Goal: Task Accomplishment & Management: Use online tool/utility

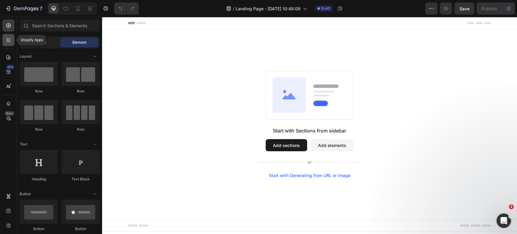
click at [6, 43] on div at bounding box center [8, 40] width 12 height 12
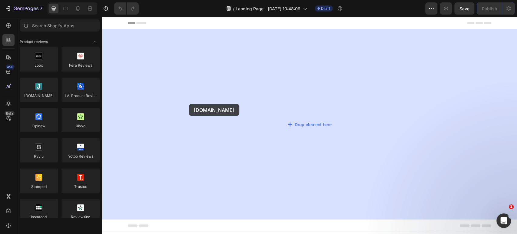
drag, startPoint x: 140, startPoint y: 109, endPoint x: 189, endPoint y: 104, distance: 48.7
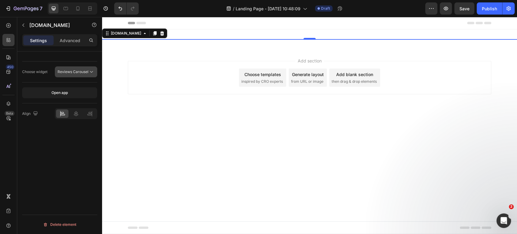
click at [73, 73] on span "Reviews Carousel" at bounding box center [72, 71] width 31 height 5
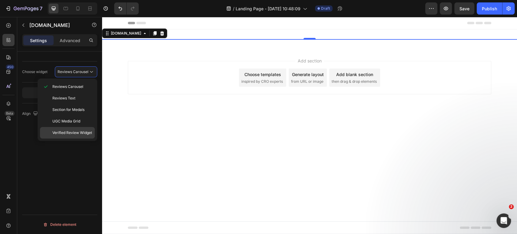
click at [80, 133] on span "Verified Review Widget" at bounding box center [72, 132] width 40 height 5
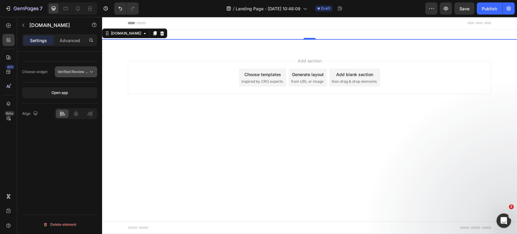
click at [85, 67] on button "Verified Review Widget" at bounding box center [76, 71] width 42 height 11
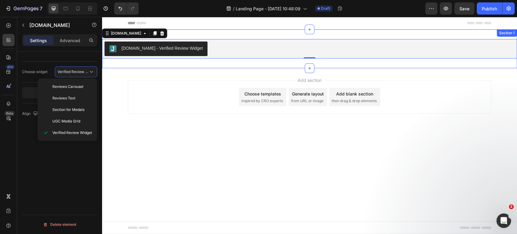
click at [181, 32] on div "[DOMAIN_NAME] - Verified Review Widget [DOMAIN_NAME] 0 Section 1" at bounding box center [309, 48] width 415 height 39
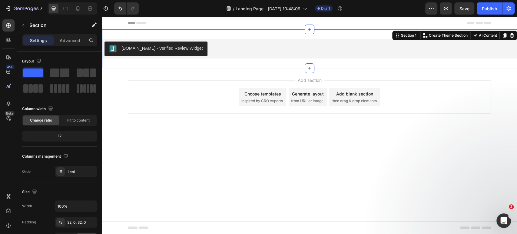
click at [159, 36] on div "[DOMAIN_NAME] - Verified Review Widget [DOMAIN_NAME] Section 1 Create Theme Sec…" at bounding box center [309, 48] width 415 height 39
click at [237, 47] on div "[DOMAIN_NAME] - Verified Review Widget" at bounding box center [309, 48] width 410 height 15
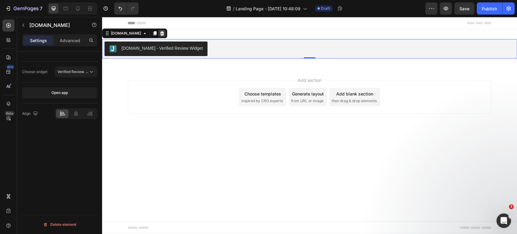
click at [159, 33] on icon at bounding box center [161, 33] width 5 height 5
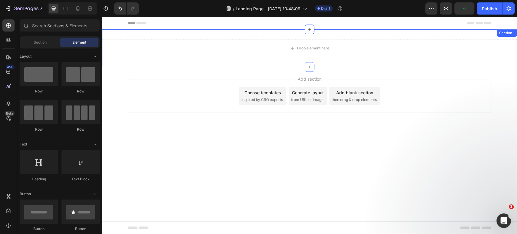
click at [150, 37] on div "Drop element here Section 1" at bounding box center [309, 48] width 415 height 38
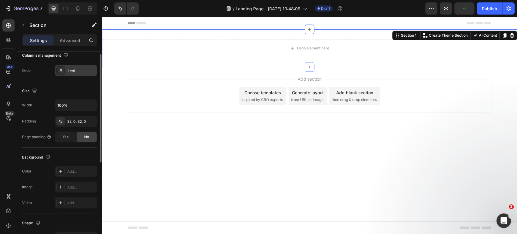
scroll to position [134, 0]
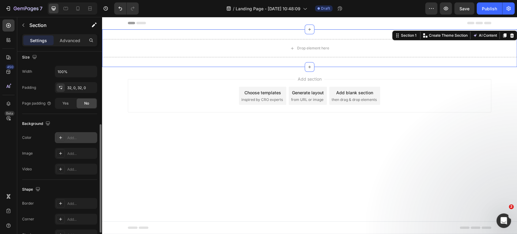
click at [74, 133] on div "Add..." at bounding box center [76, 137] width 42 height 11
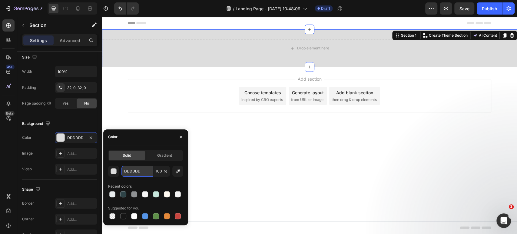
click at [133, 173] on input "DDDDDD" at bounding box center [136, 171] width 31 height 11
paste input "#F8F8F9"
type input "#F8F8F9"
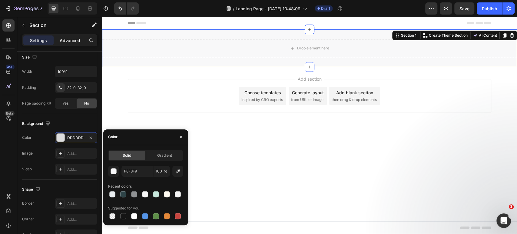
click at [67, 41] on p "Advanced" at bounding box center [70, 40] width 21 height 6
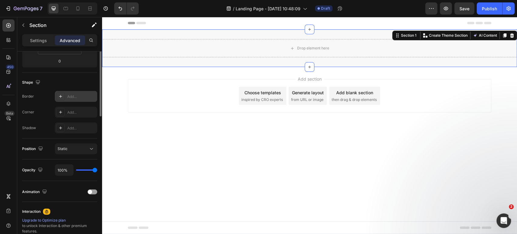
scroll to position [0, 0]
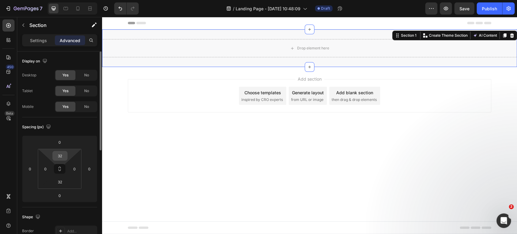
click at [62, 156] on input "32" at bounding box center [60, 155] width 12 height 9
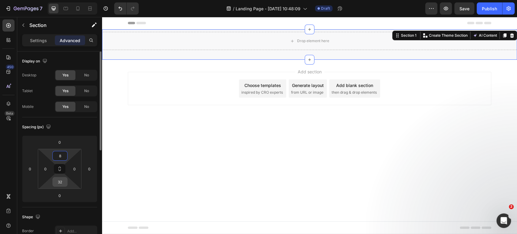
type input "8"
click at [59, 181] on input "32" at bounding box center [60, 181] width 12 height 9
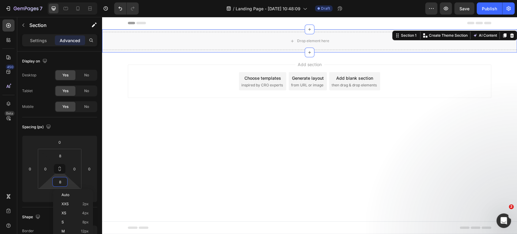
type input "8"
click at [46, 167] on input "0" at bounding box center [45, 168] width 9 height 9
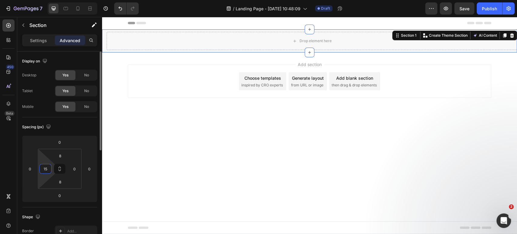
click at [46, 169] on input "15" at bounding box center [45, 168] width 9 height 9
type input "12"
click at [74, 168] on input "0" at bounding box center [74, 168] width 9 height 9
type input "12"
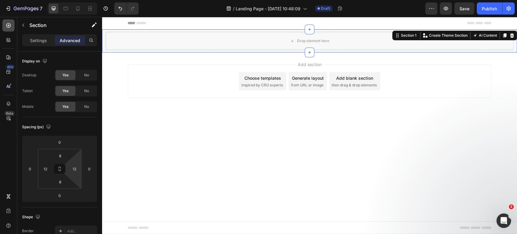
click at [6, 22] on icon at bounding box center [8, 25] width 6 height 6
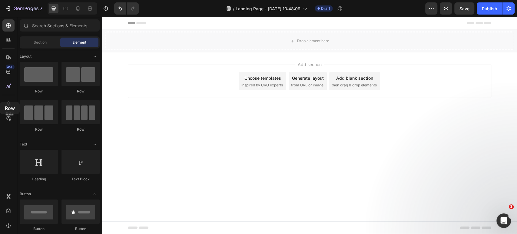
drag, startPoint x: 73, startPoint y: 82, endPoint x: 0, endPoint y: 102, distance: 75.4
click at [0, 102] on div "450 Beta Sections(18) Elements(83) Section Element Hero Section Product Detail …" at bounding box center [51, 125] width 102 height 217
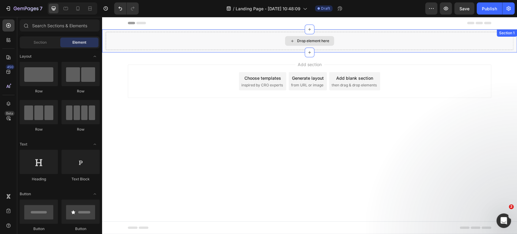
click at [196, 43] on div "Drop element here" at bounding box center [309, 41] width 407 height 18
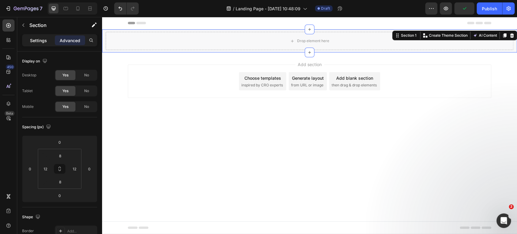
click at [42, 41] on p "Settings" at bounding box center [38, 40] width 17 height 6
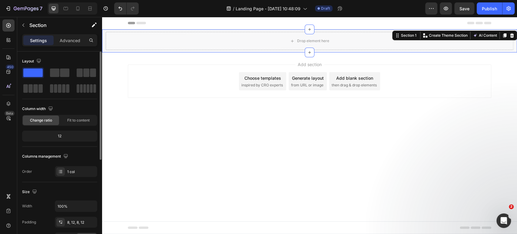
click at [63, 78] on div at bounding box center [59, 80] width 75 height 27
click at [64, 74] on span at bounding box center [64, 72] width 9 height 8
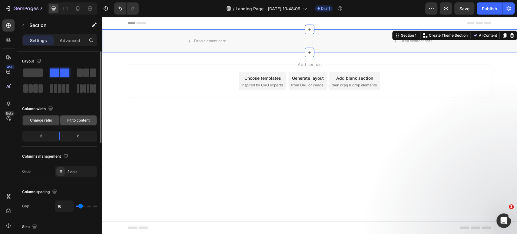
click at [77, 122] on span "Fit to content" at bounding box center [78, 119] width 22 height 5
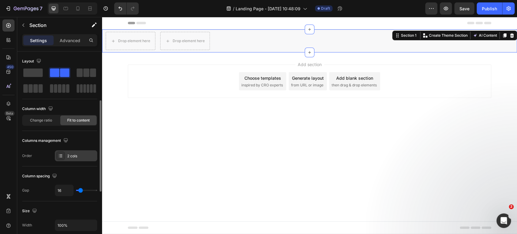
scroll to position [238, 0]
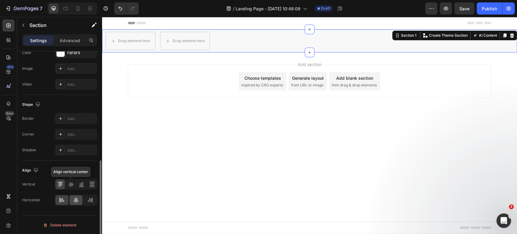
drag, startPoint x: 70, startPoint y: 181, endPoint x: 77, endPoint y: 203, distance: 23.7
click at [70, 183] on icon at bounding box center [71, 184] width 6 height 6
click at [77, 204] on div "Align horizontal center" at bounding box center [76, 199] width 42 height 11
click at [73, 197] on icon at bounding box center [76, 200] width 6 height 6
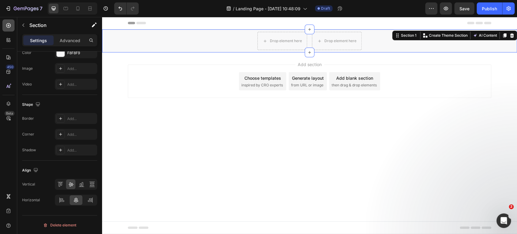
click at [10, 27] on icon at bounding box center [8, 25] width 5 height 5
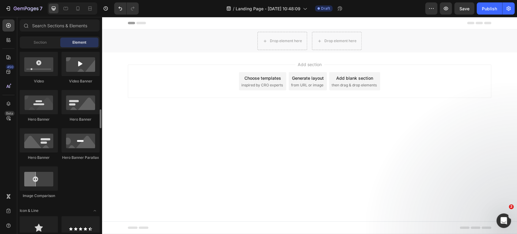
scroll to position [269, 0]
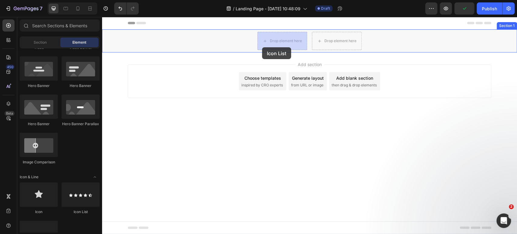
drag, startPoint x: 181, startPoint y: 217, endPoint x: 263, endPoint y: 45, distance: 190.6
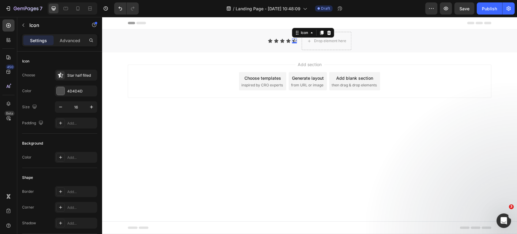
click at [294, 40] on icon at bounding box center [294, 40] width 5 height 5
click at [75, 75] on div "Star half filled" at bounding box center [81, 75] width 28 height 5
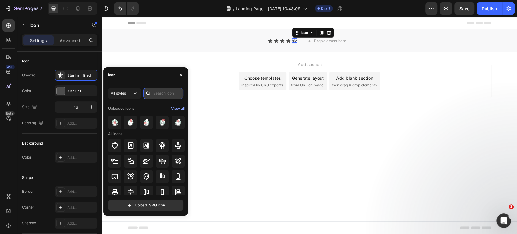
click at [160, 93] on input "text" at bounding box center [163, 93] width 40 height 11
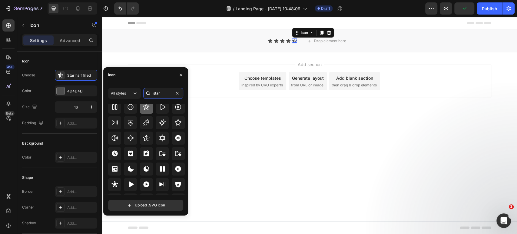
scroll to position [183, 0]
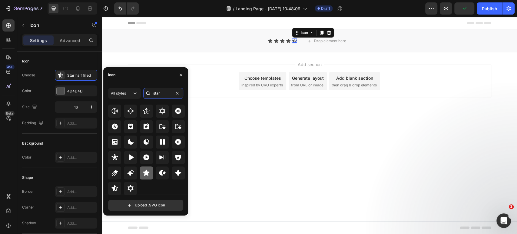
type input "star"
click at [145, 177] on div at bounding box center [146, 172] width 13 height 13
click at [146, 172] on icon at bounding box center [146, 172] width 6 height 6
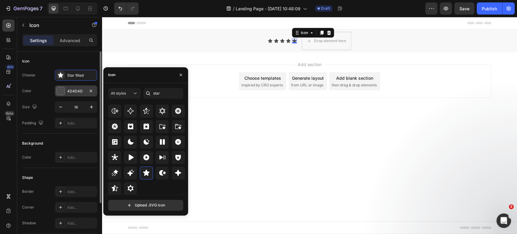
click at [72, 90] on div "4D4D4D" at bounding box center [76, 90] width 18 height 5
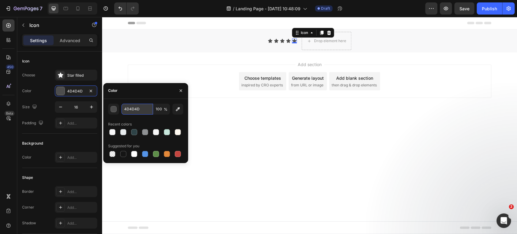
click at [143, 110] on input "4D4D4D" at bounding box center [136, 108] width 31 height 11
paste input "#FF688B"
type input "#FF688B"
click at [287, 42] on icon at bounding box center [288, 41] width 4 height 4
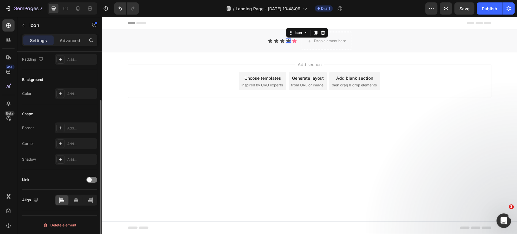
scroll to position [0, 0]
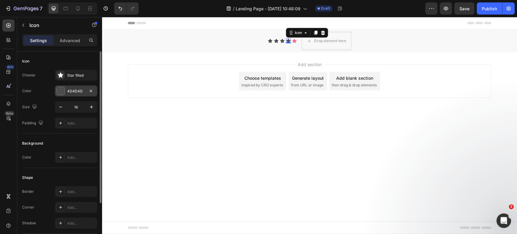
click at [71, 90] on div "4D4D4D" at bounding box center [76, 90] width 18 height 5
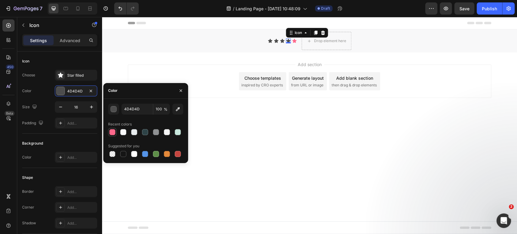
click at [110, 133] on div at bounding box center [112, 132] width 6 height 6
type input "FF688B"
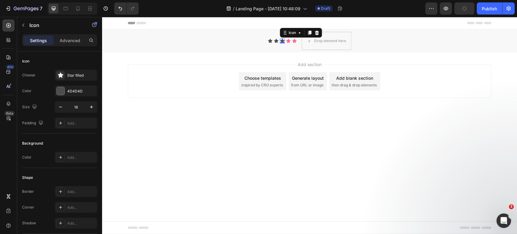
click at [281, 41] on icon at bounding box center [282, 41] width 4 height 4
click at [72, 92] on div "4D4D4D" at bounding box center [76, 90] width 18 height 5
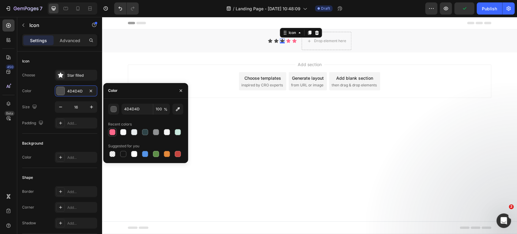
click at [111, 131] on div at bounding box center [112, 132] width 6 height 6
type input "FF688B"
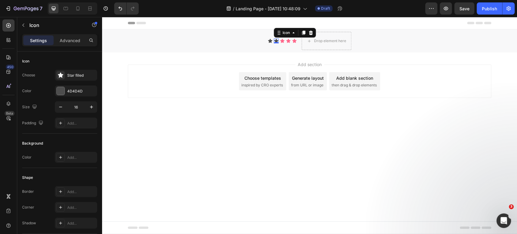
click at [277, 40] on icon at bounding box center [276, 40] width 5 height 5
click at [79, 94] on div "4D4D4D" at bounding box center [76, 90] width 42 height 11
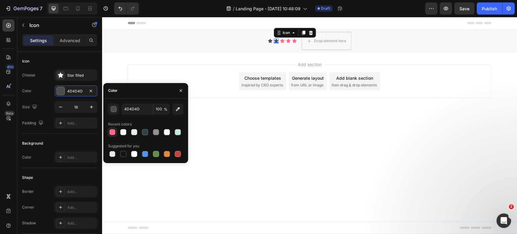
click at [109, 133] on div at bounding box center [112, 132] width 6 height 6
type input "FF688B"
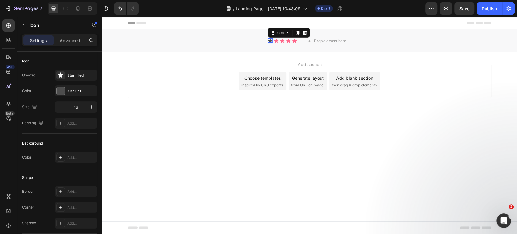
click at [268, 41] on div "Icon 0" at bounding box center [270, 40] width 5 height 5
click at [76, 92] on div "4D4D4D" at bounding box center [76, 90] width 18 height 5
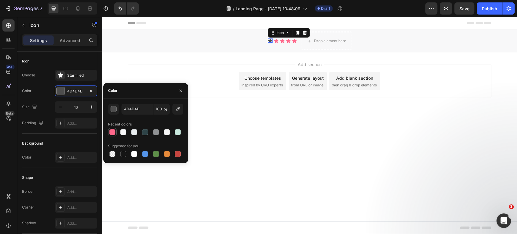
click at [111, 130] on div at bounding box center [112, 132] width 6 height 6
type input "FF688B"
click at [5, 22] on div at bounding box center [8, 25] width 12 height 12
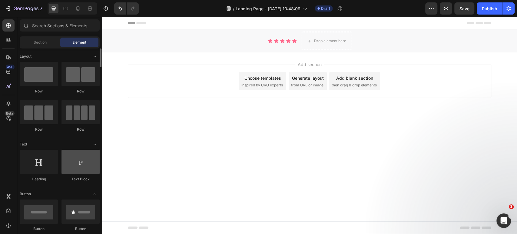
scroll to position [67, 0]
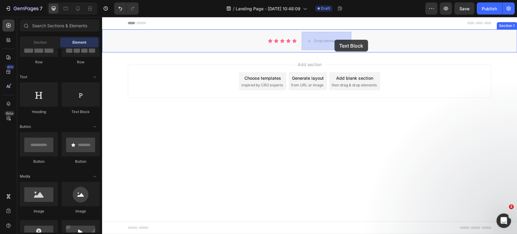
drag, startPoint x: 171, startPoint y: 111, endPoint x: 301, endPoint y: 46, distance: 145.6
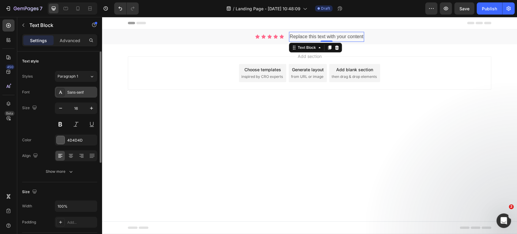
click at [75, 93] on div "Sans-serif" at bounding box center [81, 92] width 28 height 5
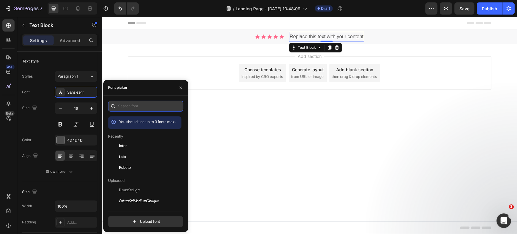
click at [151, 105] on input "text" at bounding box center [145, 105] width 75 height 11
paste input "harmoniasansprocy"
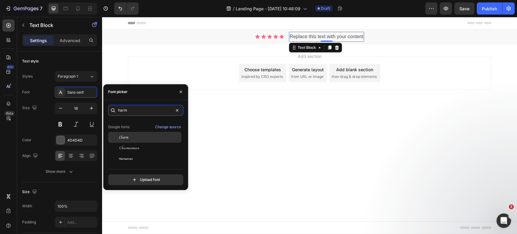
scroll to position [0, 0]
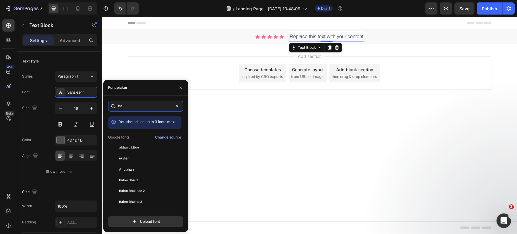
type input "h"
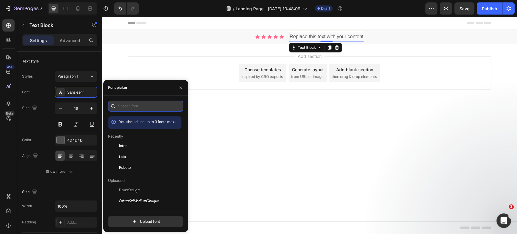
paste input "helvetica neue,"
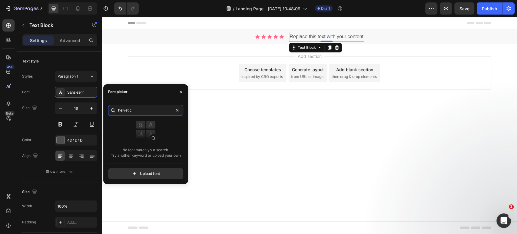
paste input "sofia"
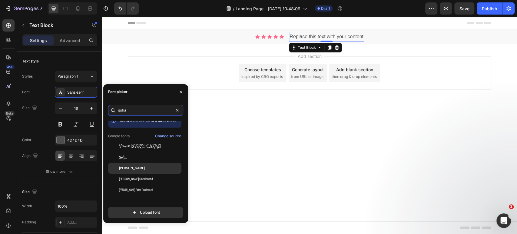
scroll to position [15, 0]
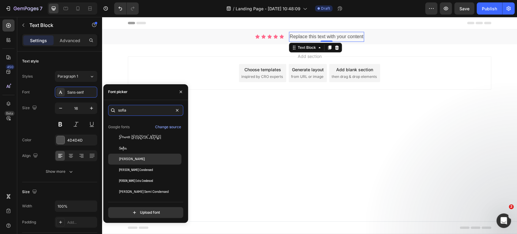
type input "sofia"
click at [144, 154] on div "[PERSON_NAME]" at bounding box center [144, 158] width 73 height 11
click at [311, 34] on div "Replace this text with your content" at bounding box center [326, 37] width 74 height 10
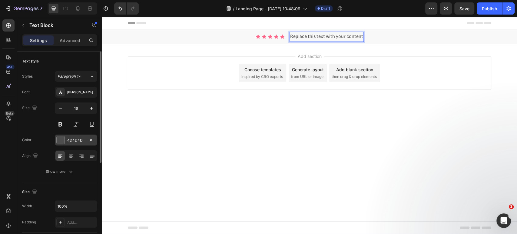
click at [74, 137] on div "4D4D4D" at bounding box center [76, 139] width 18 height 5
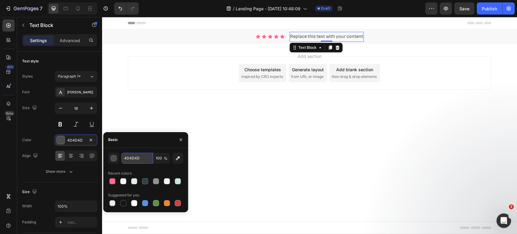
click at [137, 157] on input "4D4D4D" at bounding box center [136, 158] width 31 height 11
paste input "#1c1c1c"
type input "1C1C1C"
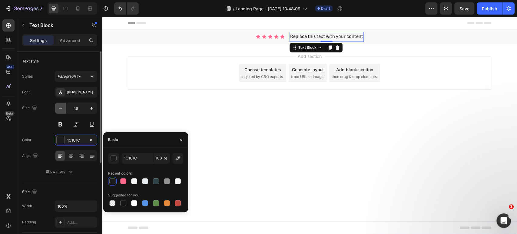
click at [64, 109] on button "button" at bounding box center [60, 108] width 11 height 11
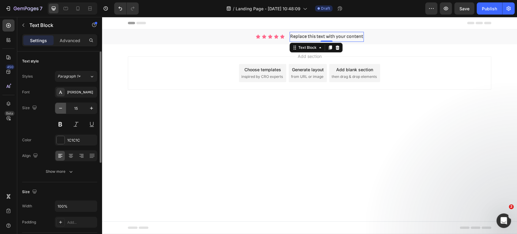
click at [64, 109] on button "button" at bounding box center [60, 108] width 11 height 11
click at [96, 106] on button "button" at bounding box center [91, 108] width 11 height 11
type input "16"
click at [91, 172] on button "Show more" at bounding box center [59, 171] width 75 height 11
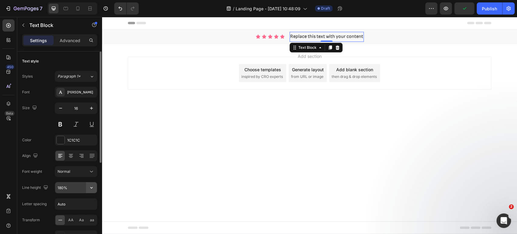
click at [92, 186] on icon "button" at bounding box center [91, 187] width 6 height 6
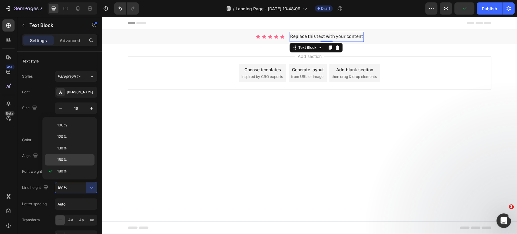
click at [66, 159] on span "150%" at bounding box center [62, 159] width 10 height 5
type input "150%"
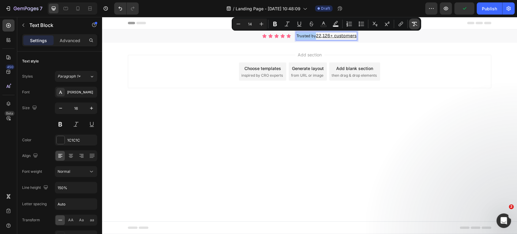
click at [414, 24] on icon "Editor contextual toolbar" at bounding box center [414, 24] width 6 height 4
type input "16"
click at [323, 36] on p "Trusted by 22,126+ customers" at bounding box center [326, 35] width 64 height 7
click at [318, 38] on p "Trusted by 22,126+ customers" at bounding box center [326, 35] width 64 height 7
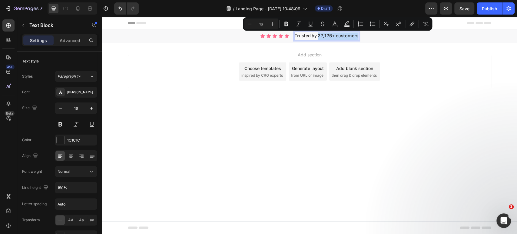
drag, startPoint x: 318, startPoint y: 38, endPoint x: 358, endPoint y: 36, distance: 39.7
click at [358, 36] on div "Trusted by 22,126+ customers" at bounding box center [326, 36] width 65 height 8
click at [310, 23] on icon "Editor contextual toolbar" at bounding box center [310, 24] width 6 height 6
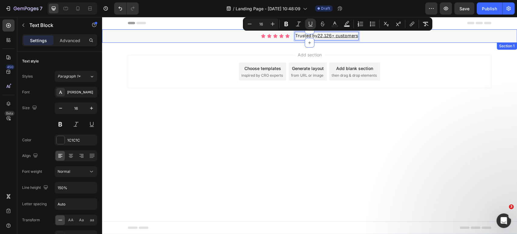
click at [213, 40] on div "Icon Icon Icon Icon Icon Icon List Trusted by 22,126+ customers Text Block 0 Se…" at bounding box center [309, 35] width 415 height 13
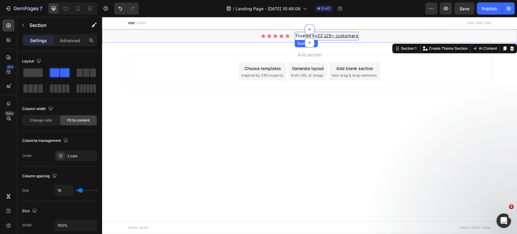
click at [298, 36] on p "Trusted by 22,126+ customers" at bounding box center [326, 35] width 63 height 7
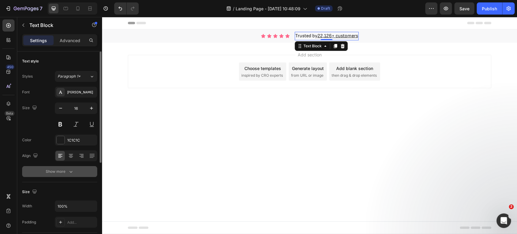
click at [75, 169] on button "Show more" at bounding box center [59, 171] width 75 height 11
click at [77, 171] on div "Normal" at bounding box center [72, 171] width 31 height 5
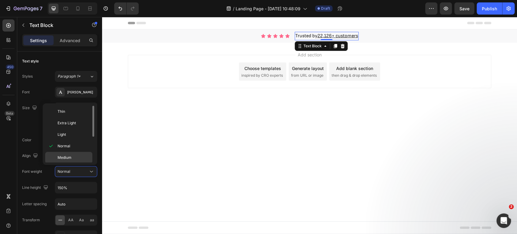
click at [71, 155] on span "Medium" at bounding box center [64, 157] width 14 height 5
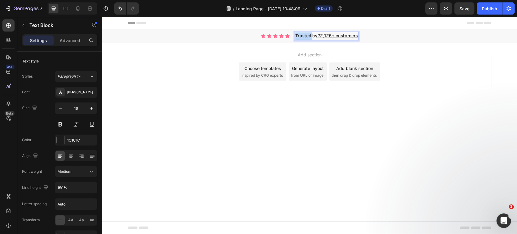
click at [304, 35] on p "Trusted by 22,126+ customers" at bounding box center [326, 35] width 62 height 7
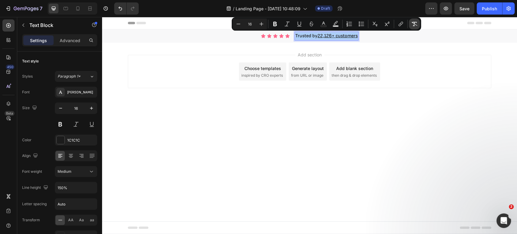
click at [415, 21] on icon "Editor contextual toolbar" at bounding box center [414, 24] width 6 height 6
click at [319, 38] on p "Trusted by 22,126+ customers" at bounding box center [326, 35] width 63 height 7
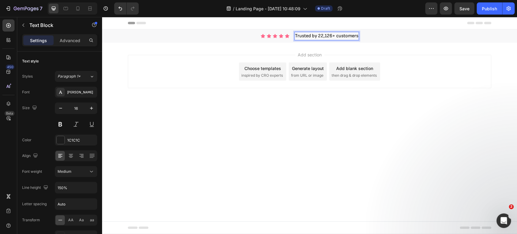
click at [318, 35] on p "Trusted by 22,126+ customers" at bounding box center [326, 35] width 63 height 7
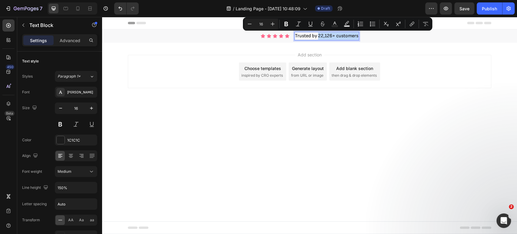
drag, startPoint x: 318, startPoint y: 35, endPoint x: 351, endPoint y: 35, distance: 33.3
click at [351, 35] on p "Trusted by 22,126+ customers" at bounding box center [326, 35] width 63 height 7
click at [310, 25] on icon "Editor contextual toolbar" at bounding box center [310, 24] width 6 height 6
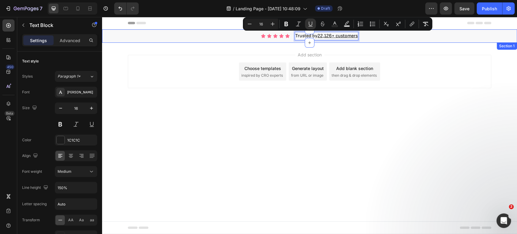
click at [368, 34] on div "Icon Icon Icon Icon Icon Icon List Trusted by 22,126+ customers Text Block 0 Se…" at bounding box center [309, 35] width 415 height 13
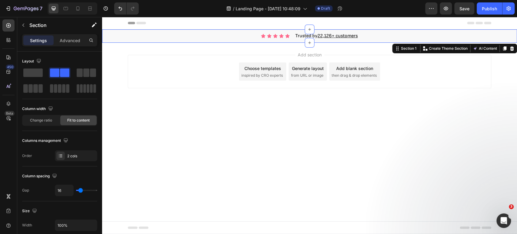
click at [368, 34] on div "Icon Icon Icon Icon Icon Icon List Trusted by 22,126+ customers Text Block Sect…" at bounding box center [309, 35] width 415 height 13
click at [61, 185] on input "16" at bounding box center [64, 190] width 18 height 11
type input "9"
type input "10"
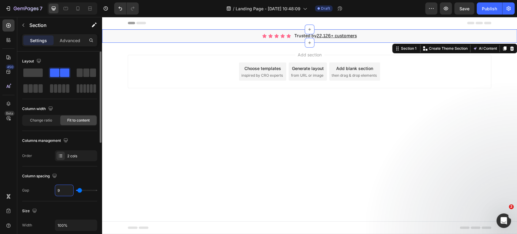
type input "10"
type input "9"
type input "8"
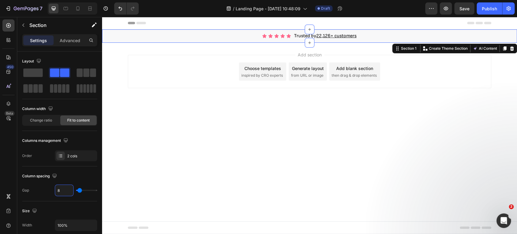
type input "7"
type input "6"
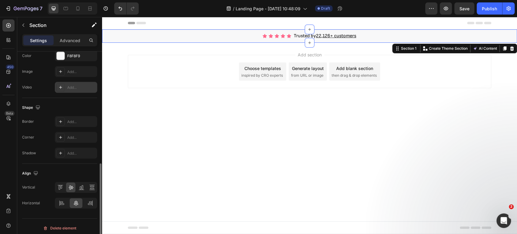
scroll to position [238, 0]
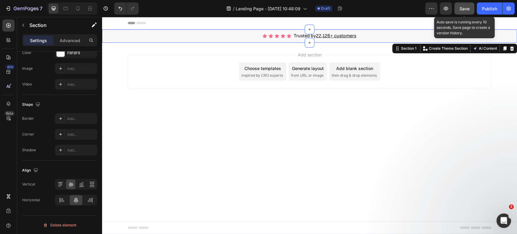
type input "6"
click at [460, 8] on span "Save" at bounding box center [464, 8] width 10 height 5
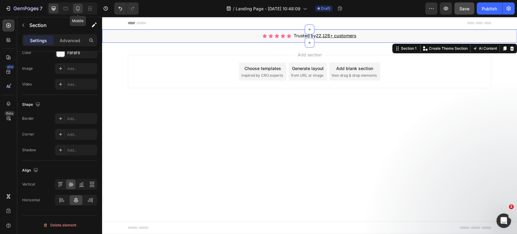
click at [78, 10] on icon at bounding box center [78, 8] width 6 height 6
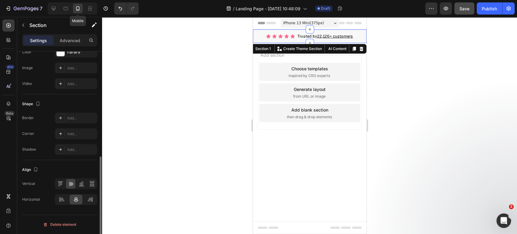
click at [78, 10] on icon at bounding box center [78, 8] width 6 height 6
click at [297, 35] on p "Trusted by 22,126+ customers" at bounding box center [324, 36] width 55 height 8
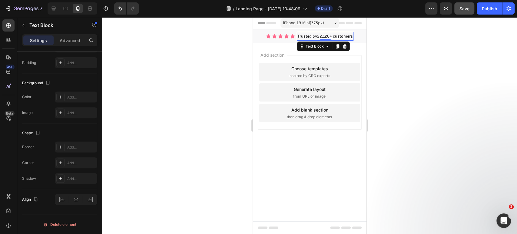
scroll to position [0, 0]
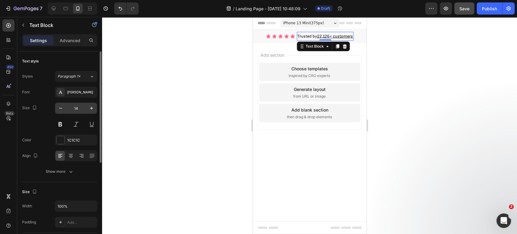
click at [78, 106] on input "14" at bounding box center [76, 108] width 20 height 11
type input "16"
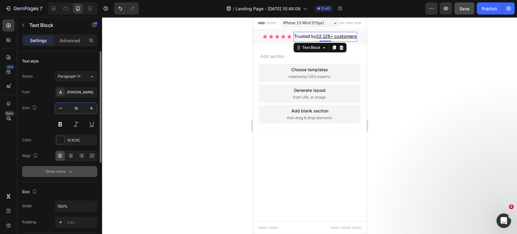
click at [87, 171] on button "Show more" at bounding box center [59, 171] width 75 height 11
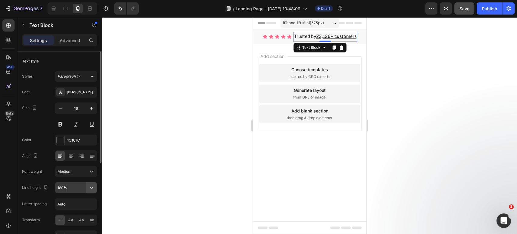
click at [95, 187] on button "button" at bounding box center [91, 187] width 11 height 11
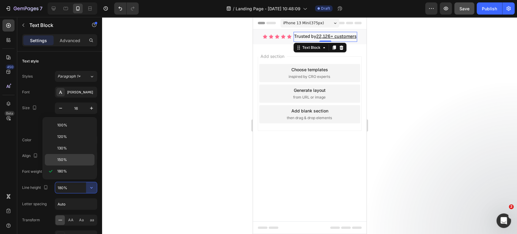
click at [65, 159] on span "150%" at bounding box center [62, 159] width 10 height 5
type input "150%"
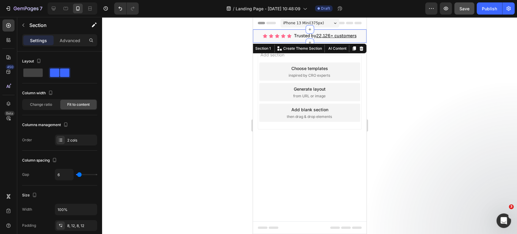
click at [256, 35] on div "Icon Icon Icon Icon Icon Icon List Trusted by 22,126+ customers Text Block Sect…" at bounding box center [308, 35] width 113 height 13
click at [68, 44] on div "Advanced" at bounding box center [70, 40] width 30 height 10
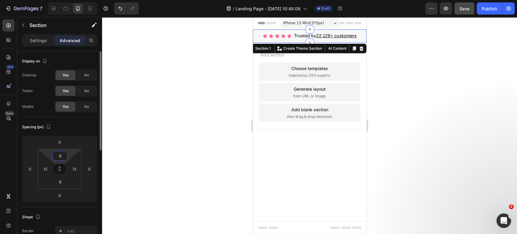
click at [59, 154] on input "8" at bounding box center [60, 155] width 12 height 9
type input "6"
click at [64, 183] on input "6" at bounding box center [60, 181] width 12 height 9
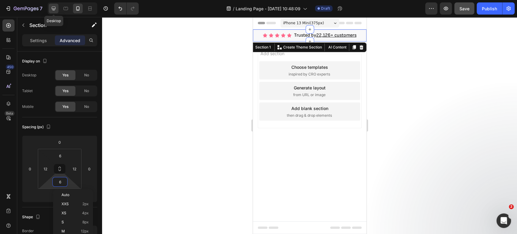
type input "6"
click at [52, 11] on icon at bounding box center [54, 8] width 6 height 6
type input "8"
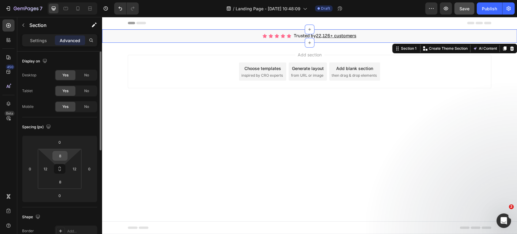
click at [59, 153] on input "8" at bounding box center [60, 155] width 12 height 9
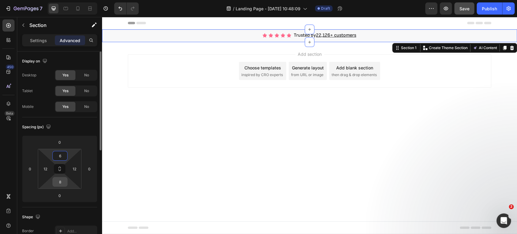
type input "6"
click at [66, 183] on div "8" at bounding box center [59, 182] width 15 height 10
click at [61, 180] on input "8" at bounding box center [60, 181] width 12 height 9
type input "6"
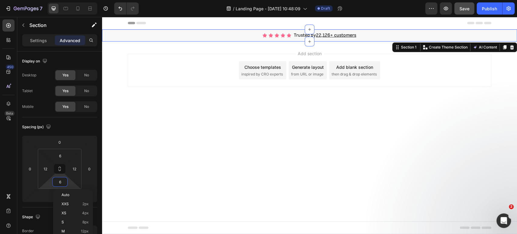
click at [304, 67] on div "Generate layout" at bounding box center [308, 67] width 32 height 6
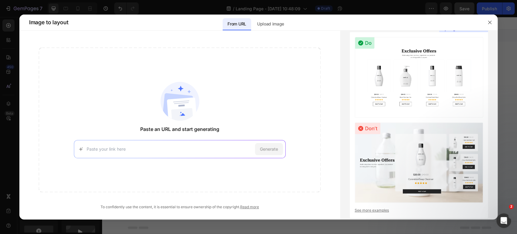
click at [190, 146] on input at bounding box center [170, 149] width 166 height 6
click at [182, 127] on span "Paste an URL and start generating" at bounding box center [179, 128] width 79 height 7
click at [266, 25] on p "Upload image" at bounding box center [270, 23] width 27 height 7
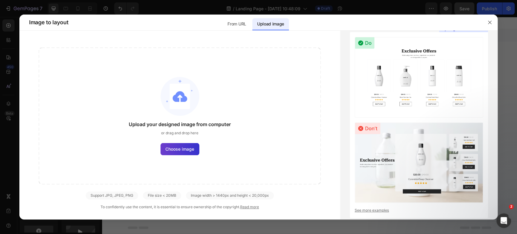
click at [180, 149] on span "Choose image" at bounding box center [179, 149] width 29 height 6
click at [0, 0] on input "Choose image" at bounding box center [0, 0] width 0 height 0
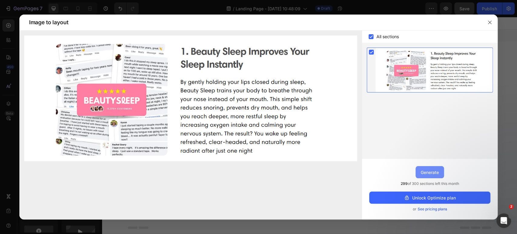
click at [436, 174] on div "Generate" at bounding box center [429, 172] width 18 height 6
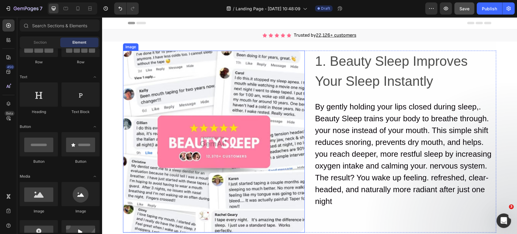
click at [202, 138] on img at bounding box center [214, 142] width 182 height 182
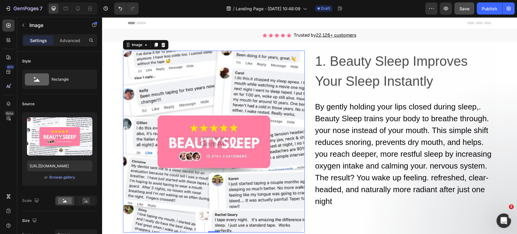
click at [112, 66] on div "Icon Icon Icon Icon Icon Icon List Trusted by 22,126+ customers Text Block Sect…" at bounding box center [309, 135] width 415 height 212
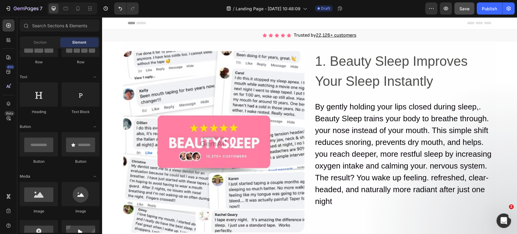
click at [508, 57] on div "Icon Icon Icon Icon Icon Icon List Trusted by 22,126+ customers Text Block Sect…" at bounding box center [309, 135] width 415 height 212
click at [111, 50] on div "Icon Icon Icon Icon Icon Icon List Trusted by 22,126+ customers Text Block Sect…" at bounding box center [309, 135] width 415 height 212
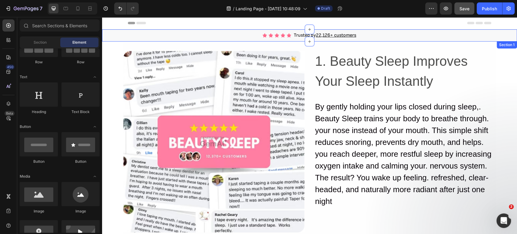
click at [181, 41] on div "Icon Icon Icon Icon Icon Icon List Trusted by 22,126+ customers Text Block Sect…" at bounding box center [309, 35] width 415 height 12
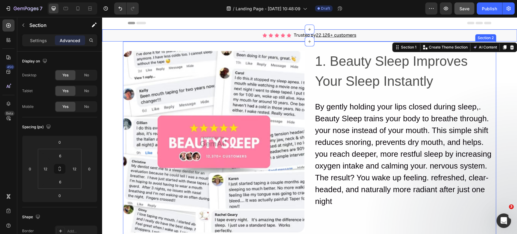
click at [175, 47] on div "Image 1. Beauty Sleep Improves Your Sleep Instantly Heading By gently holding y…" at bounding box center [309, 141] width 373 height 200
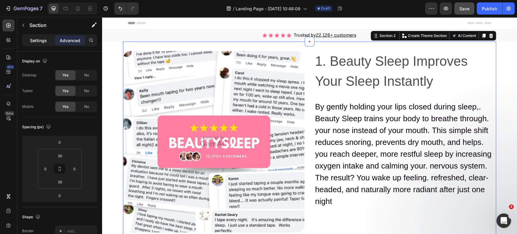
click at [45, 41] on p "Settings" at bounding box center [38, 40] width 17 height 6
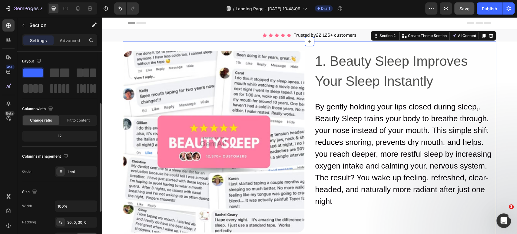
scroll to position [34, 0]
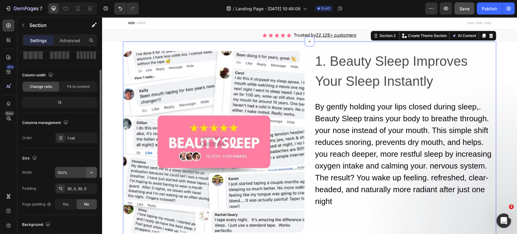
click at [94, 172] on icon "button" at bounding box center [91, 172] width 6 height 6
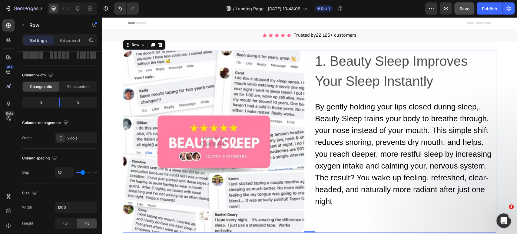
click at [302, 71] on div "Image 1. Beauty Sleep Improves Your Sleep Instantly Heading By gently holding y…" at bounding box center [309, 142] width 373 height 182
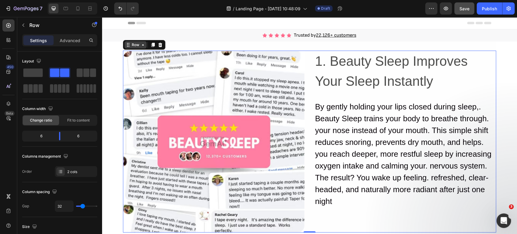
click at [140, 45] on icon at bounding box center [142, 44] width 5 height 5
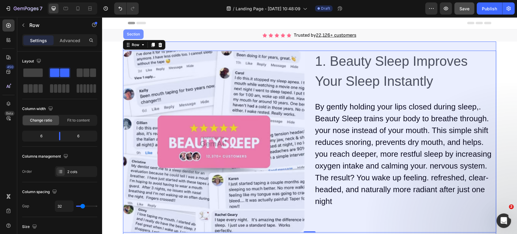
click at [126, 32] on div "Section" at bounding box center [133, 34] width 15 height 4
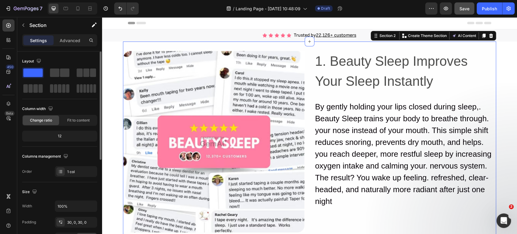
scroll to position [67, 0]
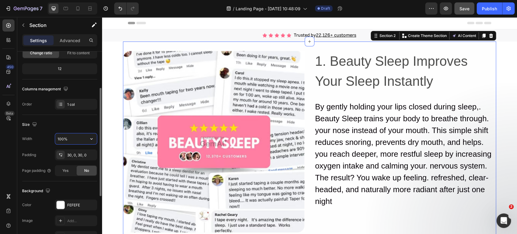
click at [83, 138] on input "100%" at bounding box center [76, 138] width 42 height 11
click at [90, 137] on icon "button" at bounding box center [91, 139] width 6 height 6
click at [78, 161] on div "Default 1200px" at bounding box center [70, 164] width 50 height 11
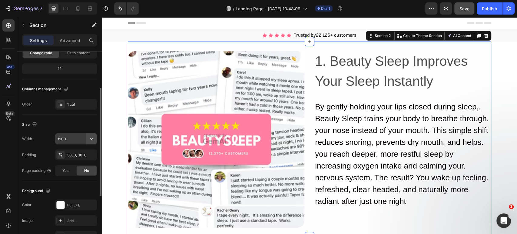
click at [89, 141] on button "button" at bounding box center [91, 138] width 11 height 11
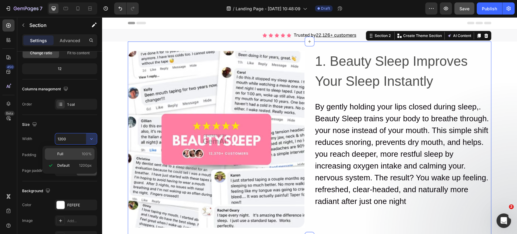
click at [76, 154] on p "Full 100%" at bounding box center [74, 153] width 34 height 5
type input "100%"
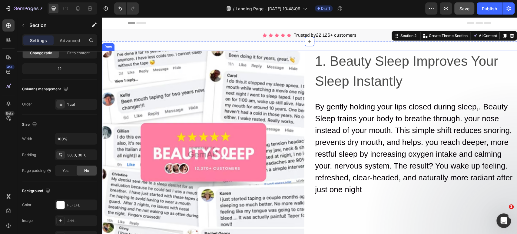
click at [307, 66] on div "Image 1. Beauty Sleep Improves Your Sleep Instantly Heading By gently holding y…" at bounding box center [309, 152] width 415 height 202
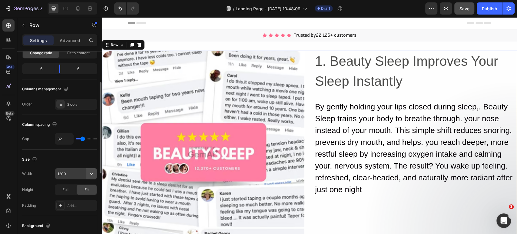
click at [87, 172] on button "button" at bounding box center [91, 173] width 11 height 11
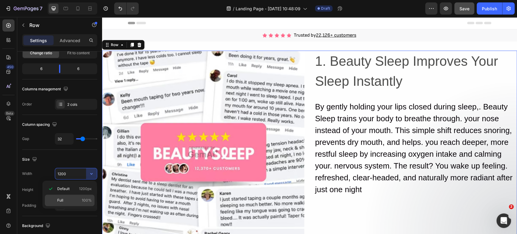
click at [67, 195] on div "Full 100%" at bounding box center [70, 199] width 50 height 11
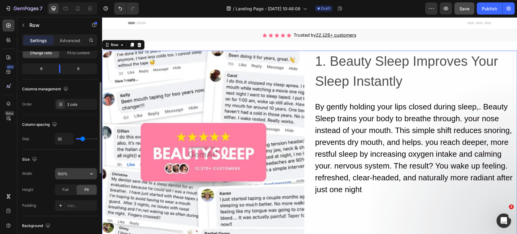
click at [90, 174] on icon "button" at bounding box center [91, 173] width 6 height 6
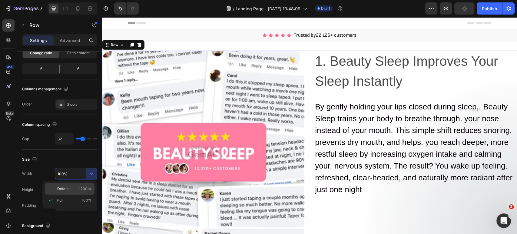
click at [77, 186] on p "Default 1200px" at bounding box center [74, 188] width 34 height 5
type input "1200"
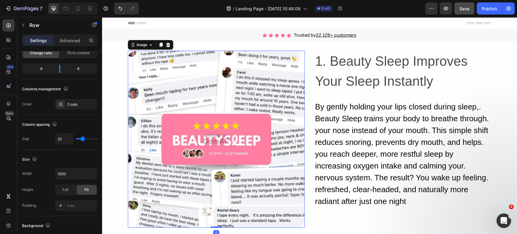
click at [205, 73] on img at bounding box center [216, 139] width 177 height 177
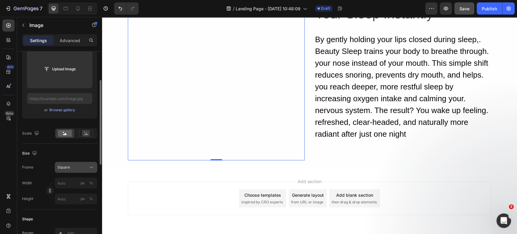
click at [84, 167] on div "Square" at bounding box center [72, 166] width 30 height 5
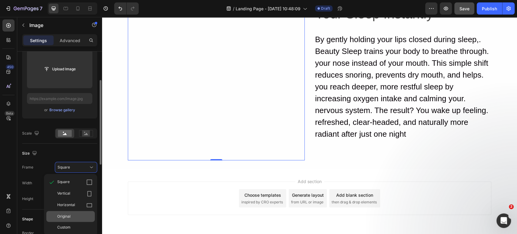
drag, startPoint x: 74, startPoint y: 209, endPoint x: 74, endPoint y: 212, distance: 3.3
click at [74, 210] on div "Square Vertical Horizontal Original Custom" at bounding box center [70, 204] width 53 height 56
click at [74, 212] on div "Original" at bounding box center [70, 216] width 48 height 11
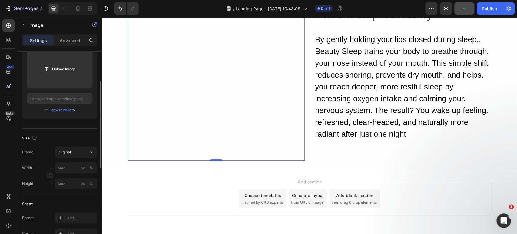
scroll to position [0, 0]
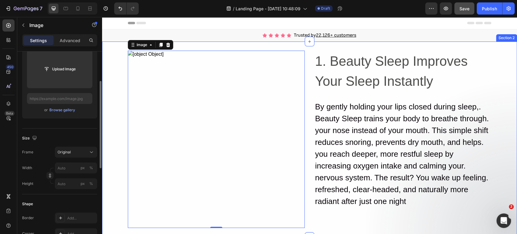
click at [109, 48] on div "Image 0 1. Beauty Sleep Improves Your Sleep Instantly Heading By gently holding…" at bounding box center [309, 138] width 415 height 195
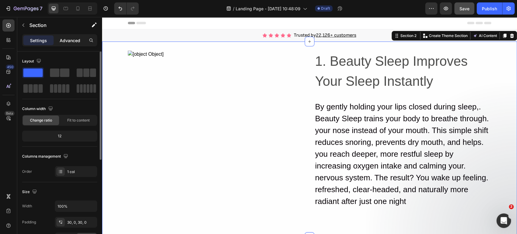
click at [64, 41] on p "Advanced" at bounding box center [70, 40] width 21 height 6
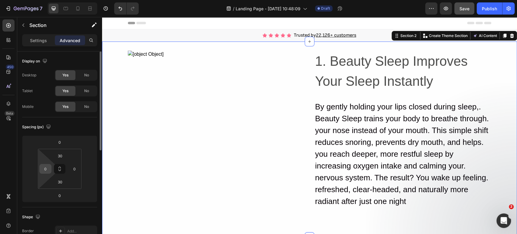
click at [50, 166] on div "0" at bounding box center [45, 169] width 12 height 10
click at [43, 169] on input "0" at bounding box center [45, 168] width 9 height 9
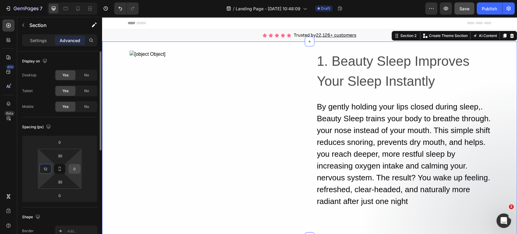
type input "12"
click at [72, 168] on input "0" at bounding box center [74, 168] width 9 height 9
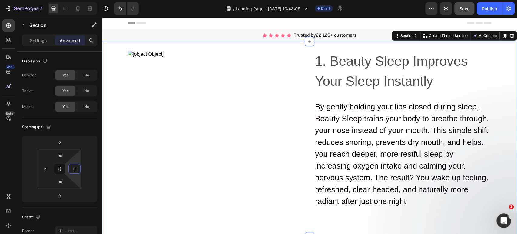
type input "12"
click at [503, 35] on icon at bounding box center [504, 36] width 3 height 4
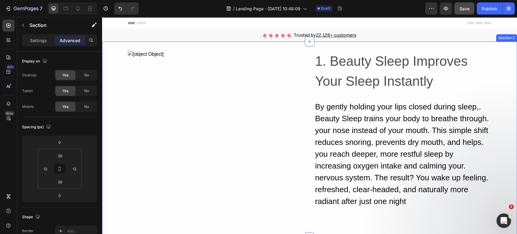
click at [121, 49] on div "Image 1. Beauty Sleep Improves Your Sleep Instantly Heading By gently holding y…" at bounding box center [309, 138] width 415 height 195
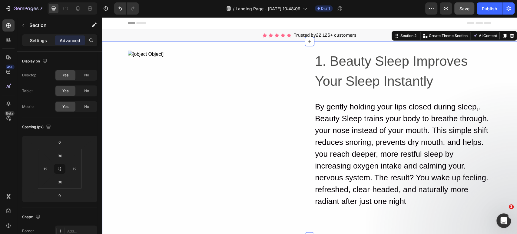
click at [38, 40] on p "Settings" at bounding box center [38, 40] width 17 height 6
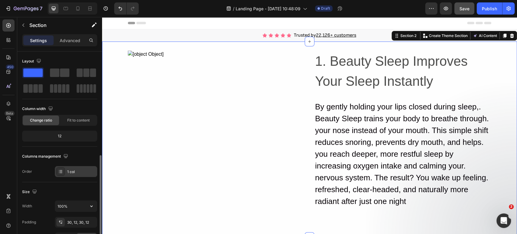
scroll to position [134, 0]
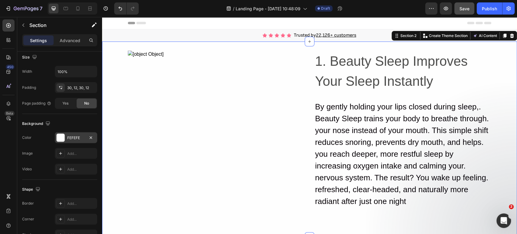
click at [77, 137] on div "FEFEFE" at bounding box center [76, 137] width 18 height 5
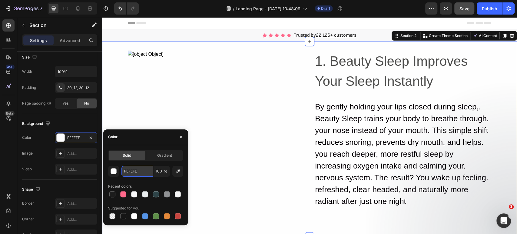
click at [138, 171] on input "FEFEFE" at bounding box center [136, 171] width 31 height 11
paste input "#FFDBE4"
type input "#FFDBE4"
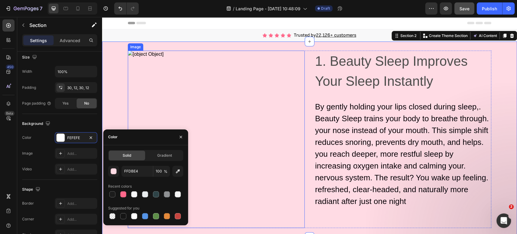
click at [172, 79] on img at bounding box center [216, 139] width 177 height 177
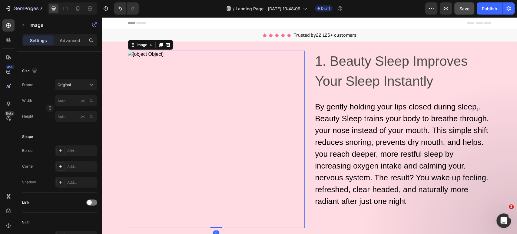
scroll to position [0, 0]
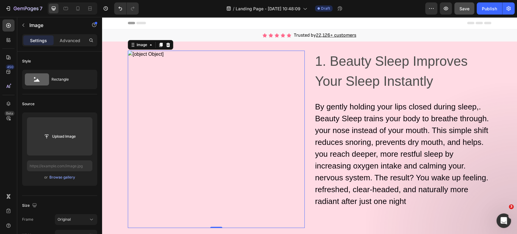
click at [167, 94] on img at bounding box center [216, 139] width 177 height 177
click at [166, 44] on icon at bounding box center [168, 45] width 4 height 4
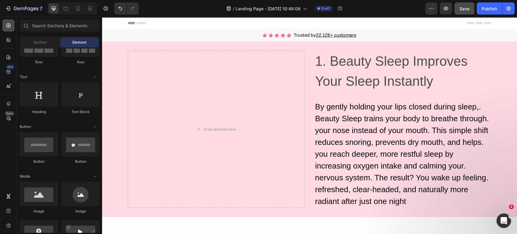
click at [8, 21] on div at bounding box center [8, 25] width 12 height 12
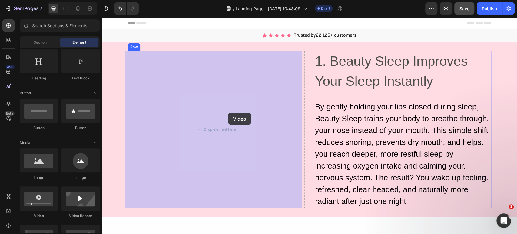
drag, startPoint x: 146, startPoint y: 222, endPoint x: 228, endPoint y: 113, distance: 137.0
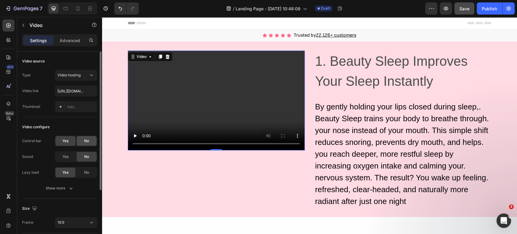
click at [85, 140] on span "No" at bounding box center [86, 140] width 5 height 5
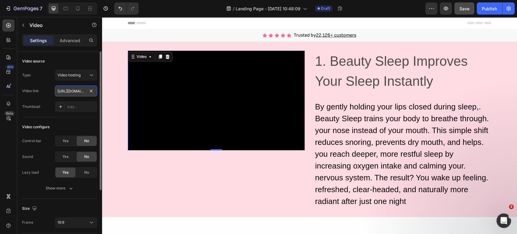
click at [73, 89] on input "[URL][DOMAIN_NAME]" at bounding box center [76, 90] width 42 height 11
paste input "e9cb336fa7494370a2872b29fb1104c1"
type input "[URL][DOMAIN_NAME]"
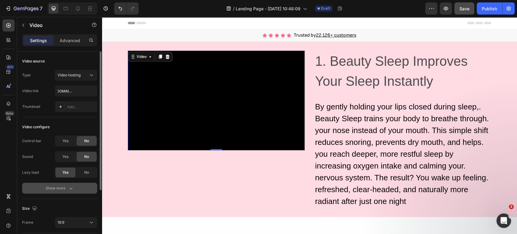
click at [79, 185] on button "Show more" at bounding box center [59, 187] width 75 height 11
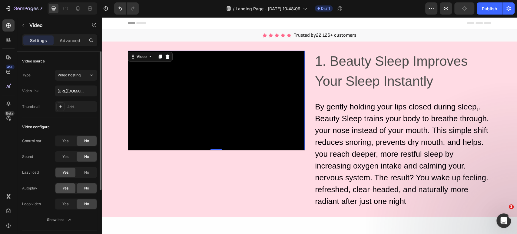
click at [66, 187] on span "Yes" at bounding box center [65, 187] width 6 height 5
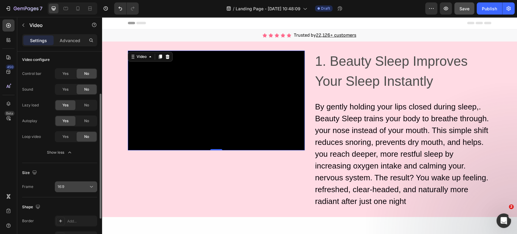
click at [87, 189] on button "16:9" at bounding box center [76, 186] width 42 height 11
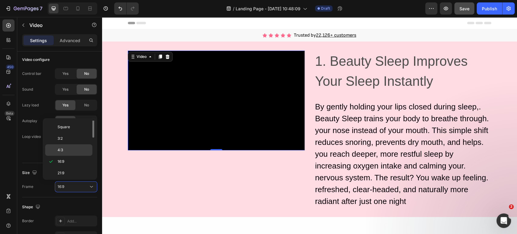
scroll to position [0, 0]
click at [68, 124] on span "Original" at bounding box center [63, 125] width 13 height 5
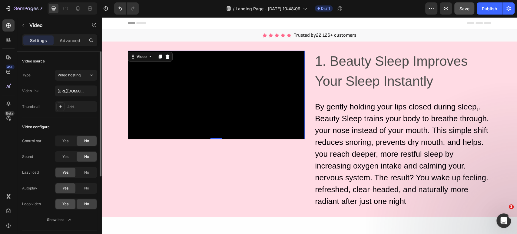
scroll to position [120, 0]
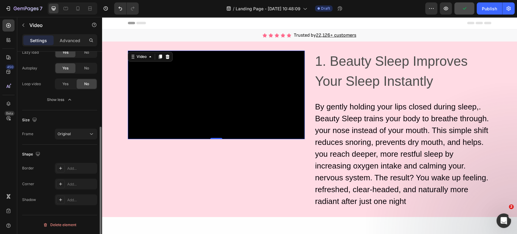
click at [73, 189] on div "Border Add... Corner Add... Shadow Add..." at bounding box center [59, 184] width 75 height 42
click at [74, 187] on div "Add..." at bounding box center [76, 183] width 42 height 11
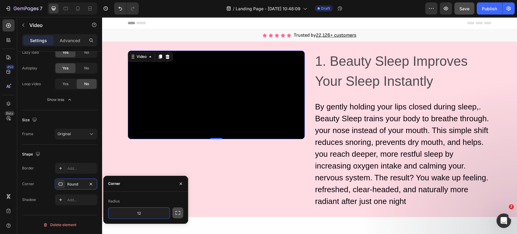
type input "12"
click at [178, 211] on icon "button" at bounding box center [178, 212] width 6 height 6
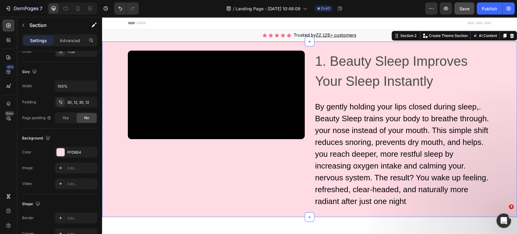
click at [109, 100] on div "Video 1. Beauty Sleep Improves Your Sleep Instantly Heading By gently holding y…" at bounding box center [309, 129] width 407 height 157
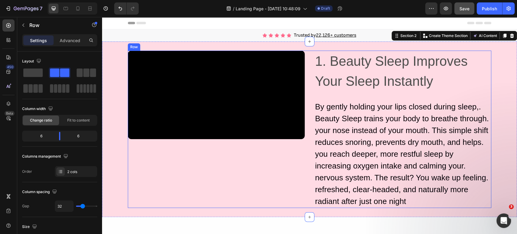
click at [307, 64] on div "Video 1. Beauty Sleep Improves Your Sleep Instantly Heading By gently holding y…" at bounding box center [309, 129] width 363 height 157
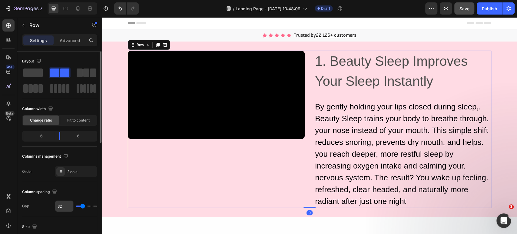
click at [66, 205] on input "32" at bounding box center [64, 205] width 18 height 11
type input "31"
type input "30"
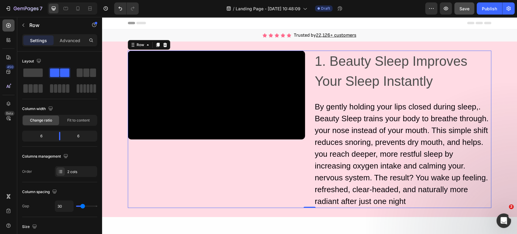
click at [12, 25] on div at bounding box center [8, 25] width 12 height 12
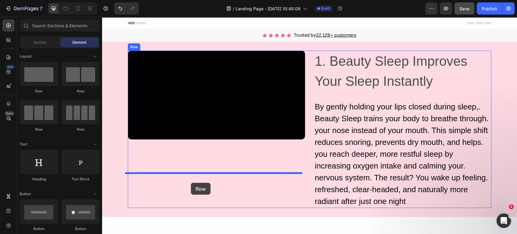
drag, startPoint x: 148, startPoint y: 131, endPoint x: 191, endPoint y: 182, distance: 66.6
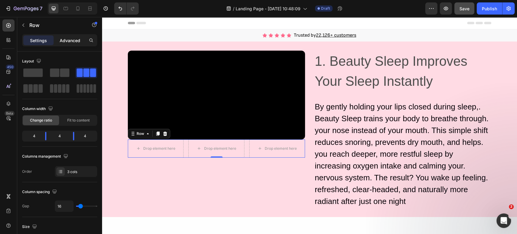
click at [66, 40] on p "Advanced" at bounding box center [70, 40] width 21 height 6
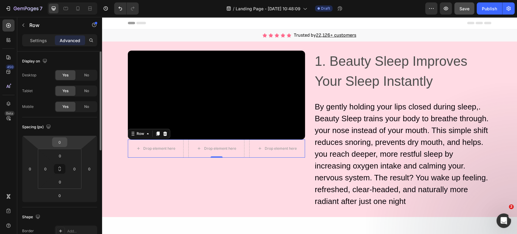
click at [66, 142] on div "0" at bounding box center [59, 142] width 15 height 10
click at [63, 141] on input "0" at bounding box center [60, 141] width 12 height 9
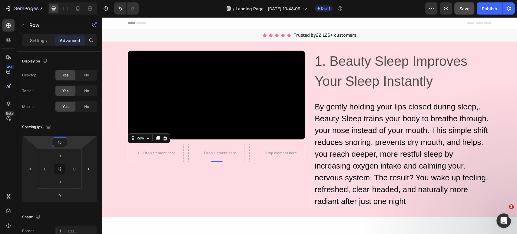
type input "15"
click at [182, 162] on div "Drop element here Drop element here Drop element here Row 0" at bounding box center [216, 153] width 177 height 18
click at [37, 38] on p "Settings" at bounding box center [38, 40] width 17 height 6
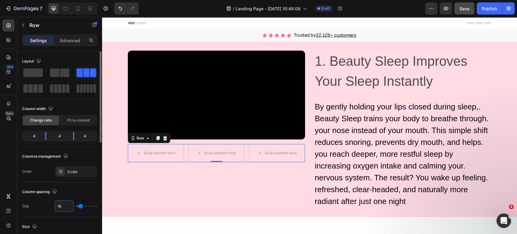
type input "15"
click at [66, 205] on input "15" at bounding box center [64, 205] width 18 height 11
click at [10, 27] on icon at bounding box center [8, 25] width 6 height 6
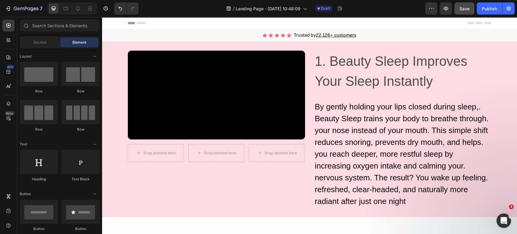
scroll to position [67, 0]
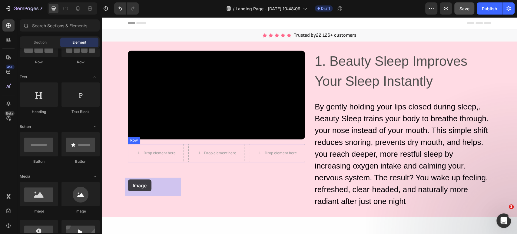
drag, startPoint x: 141, startPoint y: 201, endPoint x: 128, endPoint y: 179, distance: 25.6
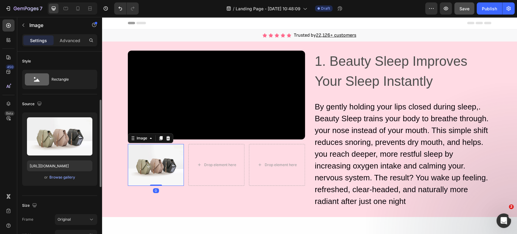
scroll to position [101, 0]
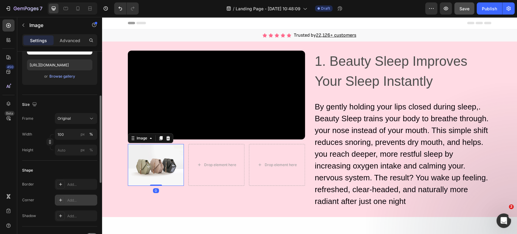
click at [73, 202] on div "Add..." at bounding box center [76, 199] width 42 height 11
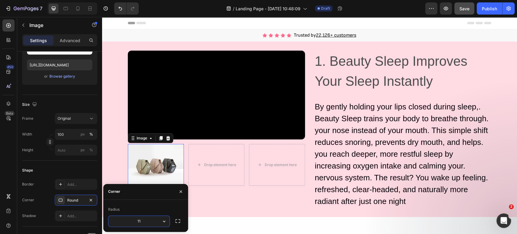
type input "12"
click at [178, 220] on icon "button" at bounding box center [178, 221] width 6 height 6
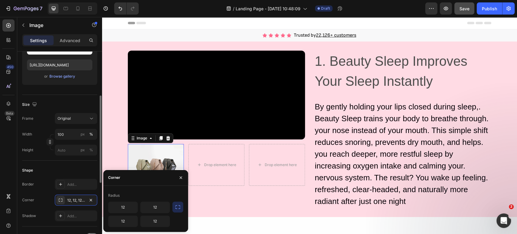
scroll to position [67, 0]
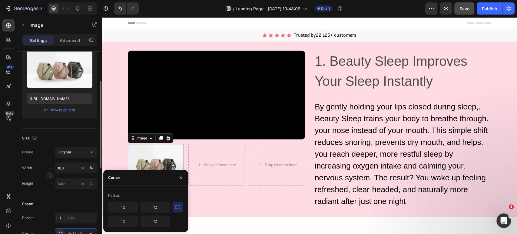
click at [60, 116] on div "Upload Image [URL][DOMAIN_NAME] or Browse gallery" at bounding box center [59, 81] width 75 height 73
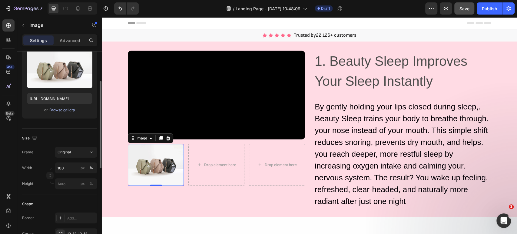
click at [62, 109] on div "Browse gallery" at bounding box center [62, 109] width 26 height 5
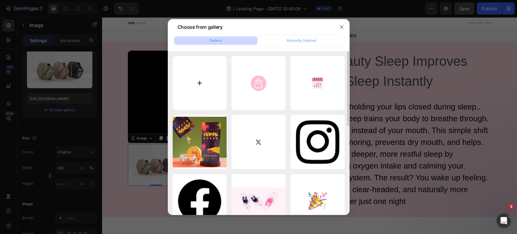
click at [187, 84] on input "file" at bounding box center [199, 83] width 54 height 54
type input "C:\fakepath\ba119abd-7eeb-46e6-9cb6-7ada17635d93.avif"
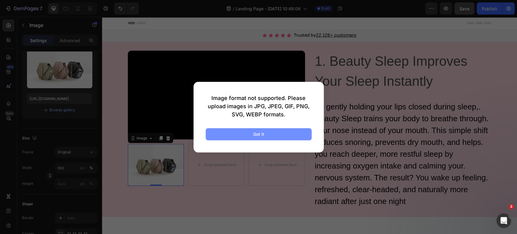
click at [244, 133] on button "Got it" at bounding box center [258, 134] width 106 height 12
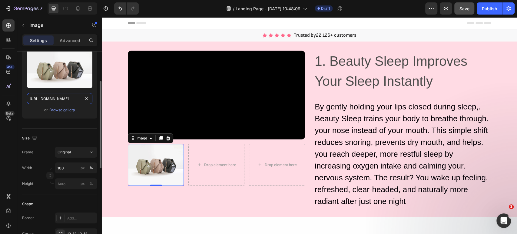
click at [61, 99] on input "[URL][DOMAIN_NAME]" at bounding box center [59, 98] width 65 height 11
paste input "0602/7034/6323/files/ba119abd-7eeb-46e6-9cb6-7ada17635d93.avif?v=1756185246"
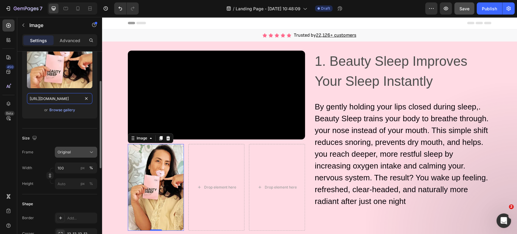
type input "[URL][DOMAIN_NAME]"
click at [91, 150] on icon at bounding box center [91, 152] width 6 height 6
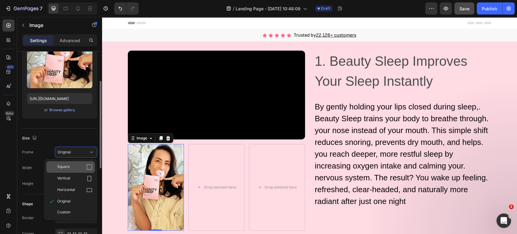
click at [77, 165] on div "Square" at bounding box center [74, 167] width 35 height 6
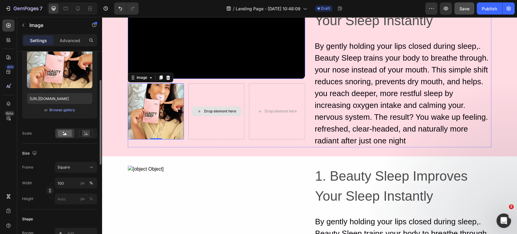
scroll to position [67, 0]
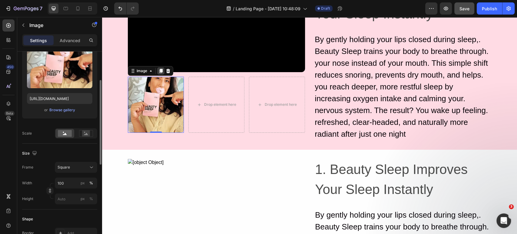
click at [159, 73] on icon at bounding box center [160, 71] width 3 height 4
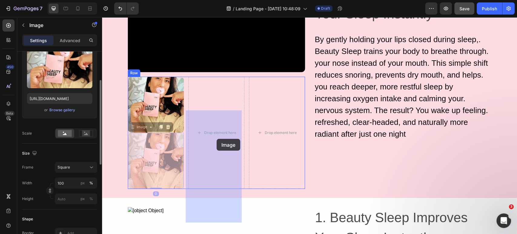
drag, startPoint x: 147, startPoint y: 184, endPoint x: 216, endPoint y: 139, distance: 82.4
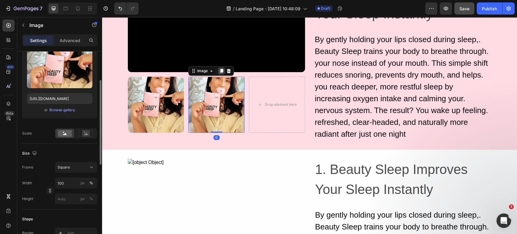
click at [220, 73] on icon at bounding box center [221, 71] width 3 height 4
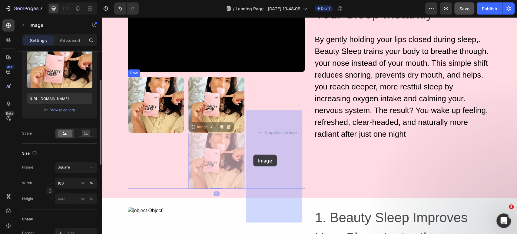
drag, startPoint x: 203, startPoint y: 182, endPoint x: 252, endPoint y: 156, distance: 56.2
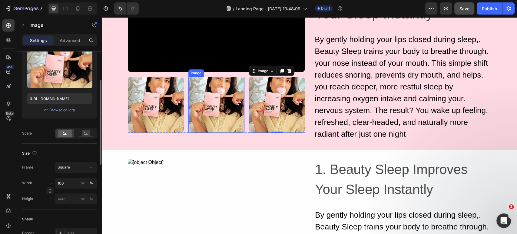
click at [202, 133] on img at bounding box center [216, 105] width 56 height 56
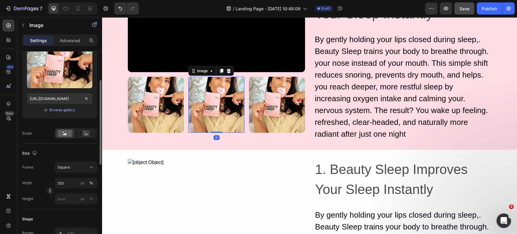
click at [64, 91] on div "Upload Image [URL][DOMAIN_NAME] or Browse gallery" at bounding box center [59, 81] width 75 height 73
click at [63, 94] on input "[URL][DOMAIN_NAME]" at bounding box center [59, 98] width 65 height 11
paste input "8a758fb7-7abe-428e-a87b-7372c2662f68"
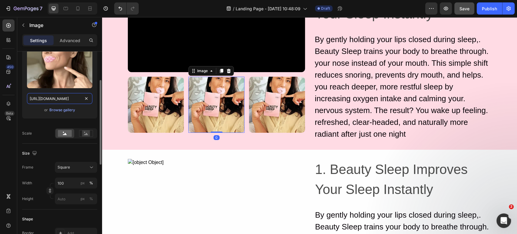
scroll to position [0, 153]
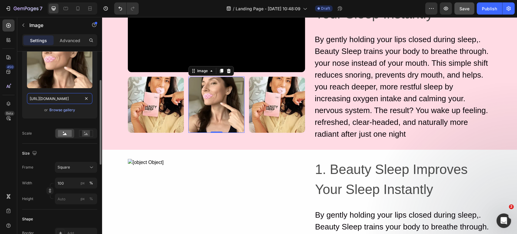
type input "[URL][DOMAIN_NAME]"
click at [21, 101] on div "Style Rectangle Source Upload Image [URL][DOMAIN_NAME] or Browse gallery Scale …" at bounding box center [59, 220] width 85 height 472
click at [281, 126] on img at bounding box center [277, 105] width 56 height 56
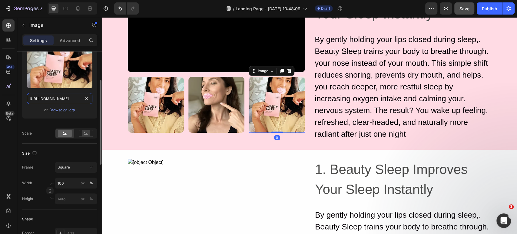
click at [61, 94] on input "[URL][DOMAIN_NAME]" at bounding box center [59, 98] width 65 height 11
paste input "9208caa0-8f94-4fd1-91b5-7d98f8cb714e.avif?v=1756185245"
type input "[URL][DOMAIN_NAME]"
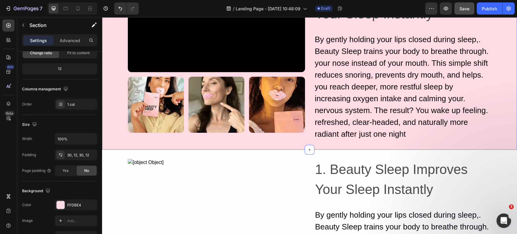
click at [117, 122] on div "Video Image Image Image Row 1. Beauty Sleep Improves Your Sleep Instantly Headi…" at bounding box center [309, 61] width 407 height 157
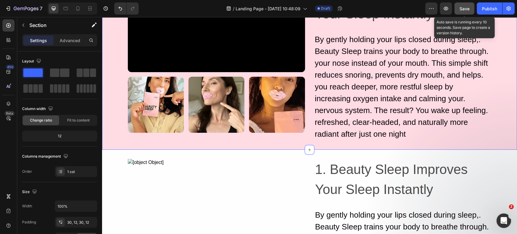
click at [460, 12] on button "Save" at bounding box center [464, 8] width 20 height 12
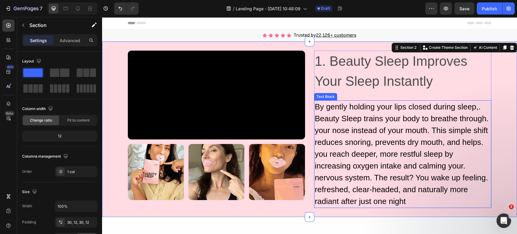
click at [357, 113] on div "By gently holding your lips closed during sleep,. Beauty Sleep trains your body…" at bounding box center [402, 153] width 177 height 107
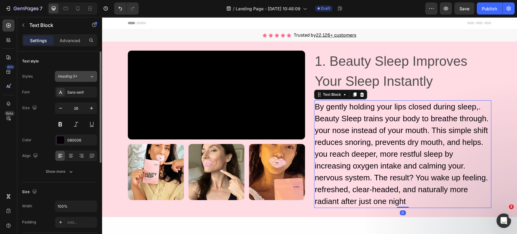
click at [70, 79] on button "Heading 5*" at bounding box center [76, 76] width 42 height 11
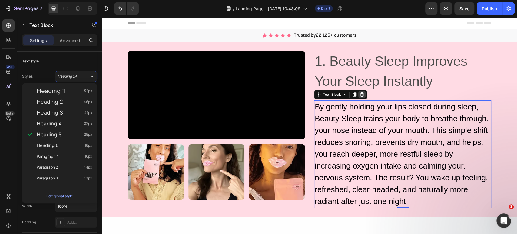
click at [359, 97] on div at bounding box center [361, 94] width 7 height 7
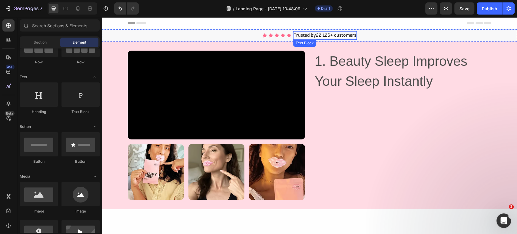
click at [332, 37] on u "22,126+ customers" at bounding box center [336, 35] width 40 height 6
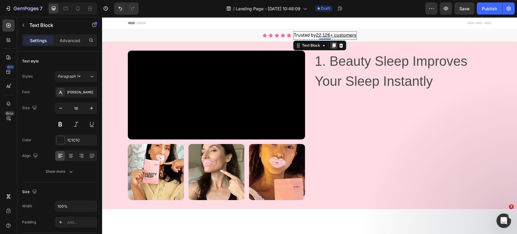
click at [331, 46] on icon at bounding box center [333, 45] width 5 height 5
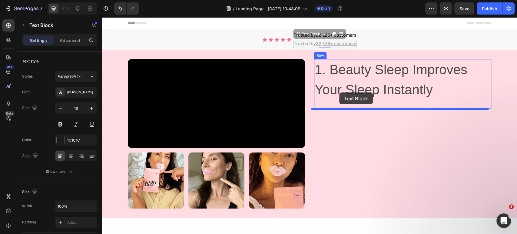
drag, startPoint x: 306, startPoint y: 35, endPoint x: 340, endPoint y: 95, distance: 69.1
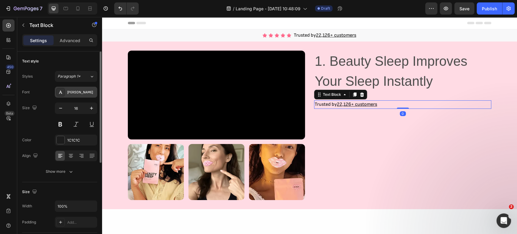
click at [75, 94] on div "[PERSON_NAME]" at bounding box center [81, 92] width 28 height 5
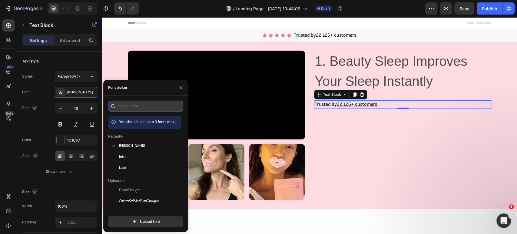
click at [152, 106] on input "text" at bounding box center [145, 105] width 75 height 11
paste input "cormorant upright"
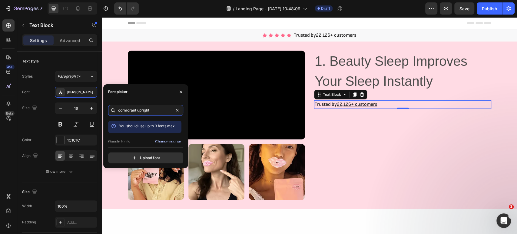
scroll to position [15, 0]
type input "cormorant upright"
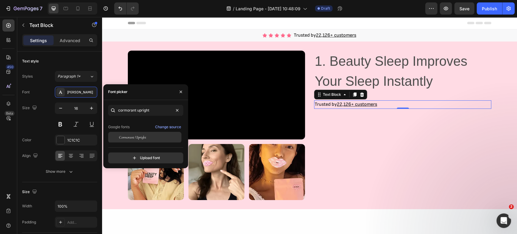
click at [136, 136] on span "Cormorant Upright" at bounding box center [132, 136] width 27 height 5
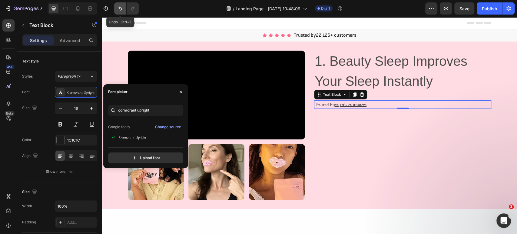
click at [120, 7] on icon "Undo/Redo" at bounding box center [120, 8] width 6 height 6
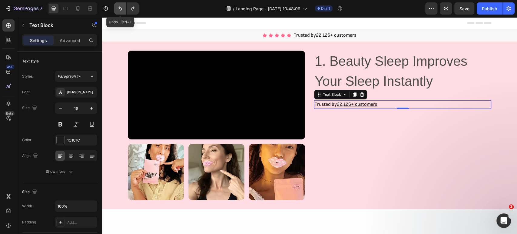
click at [119, 6] on icon "Undo/Redo" at bounding box center [120, 8] width 6 height 6
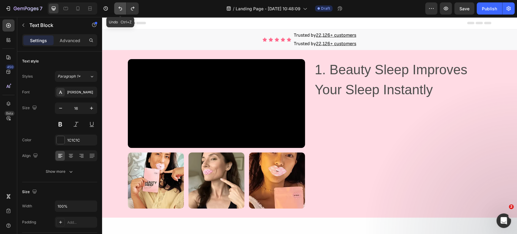
click at [119, 6] on icon "Undo/Redo" at bounding box center [120, 8] width 6 height 6
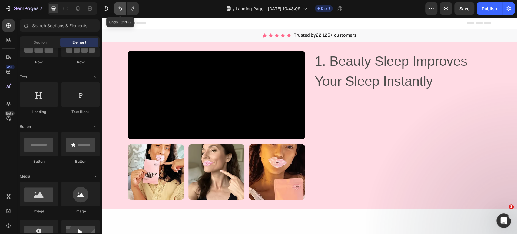
click at [119, 6] on icon "Undo/Redo" at bounding box center [120, 8] width 6 height 6
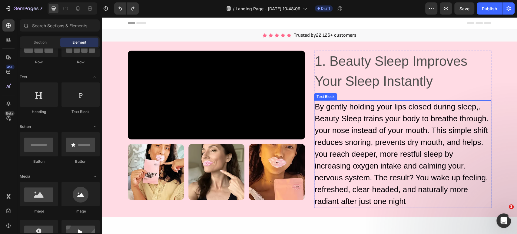
click at [359, 118] on div "By gently holding your lips closed during sleep,. Beauty Sleep trains your body…" at bounding box center [402, 153] width 177 height 107
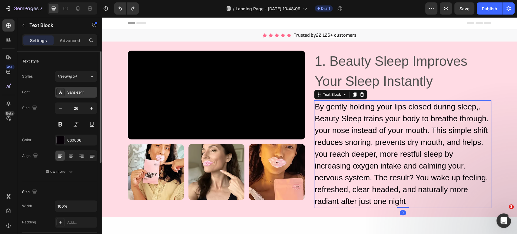
click at [67, 95] on div "Sans-serif" at bounding box center [76, 92] width 42 height 11
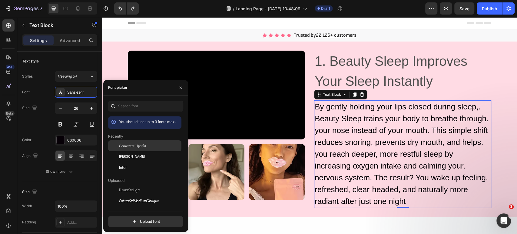
click at [131, 144] on span "Cormorant Upright" at bounding box center [132, 145] width 27 height 5
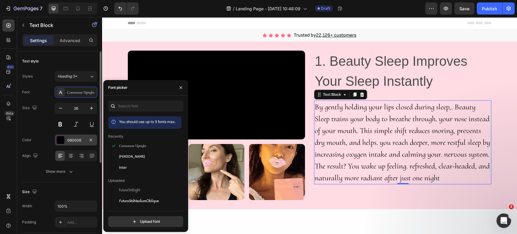
click at [80, 138] on div "060006" at bounding box center [76, 139] width 18 height 5
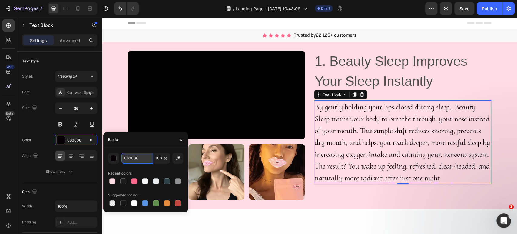
click at [141, 157] on input "060006" at bounding box center [136, 158] width 31 height 11
paste input "Color #e9537d"
type input "060006"
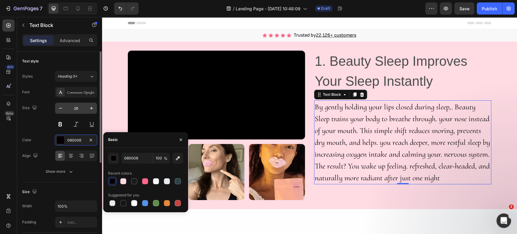
click at [84, 108] on input "26" at bounding box center [76, 108] width 20 height 11
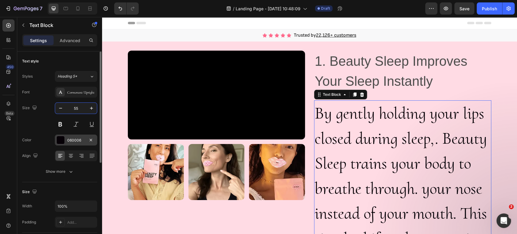
type input "55"
click at [81, 137] on div "060006" at bounding box center [76, 139] width 18 height 5
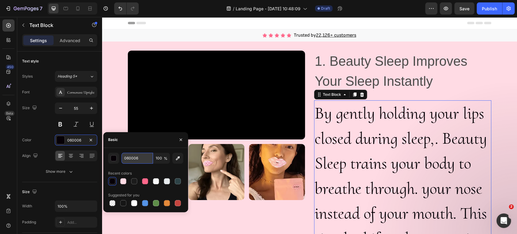
click at [136, 161] on input "060006" at bounding box center [136, 158] width 31 height 11
paste input "#e9537d"
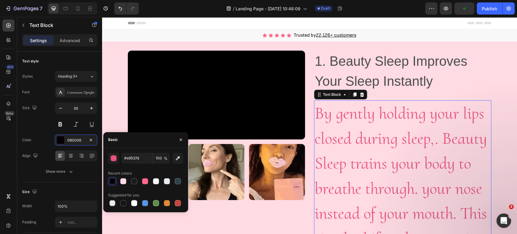
type input "E9537D"
click at [117, 148] on div "E9537D 100 % Recent colors Suggested for you" at bounding box center [145, 180] width 85 height 64
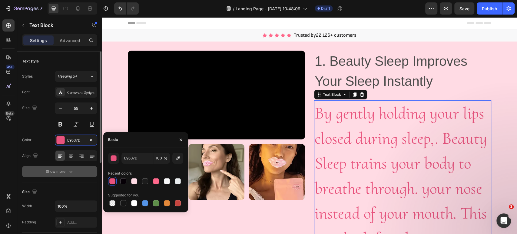
click at [77, 166] on button "Show more" at bounding box center [59, 171] width 75 height 11
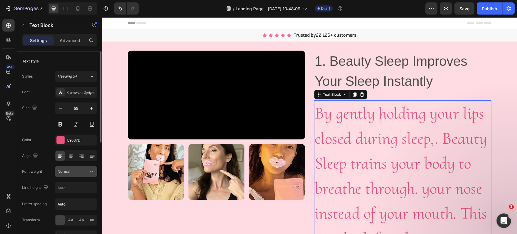
click at [94, 171] on icon at bounding box center [91, 171] width 6 height 6
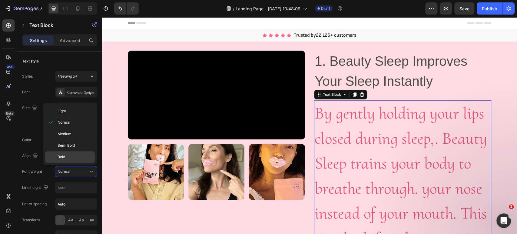
click at [73, 154] on p "Bold" at bounding box center [74, 156] width 34 height 5
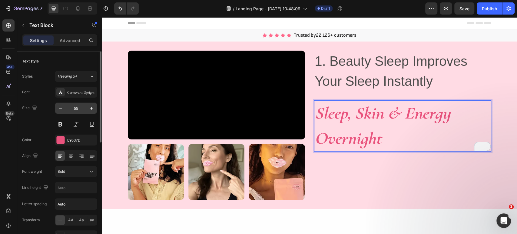
click at [75, 108] on input "55" at bounding box center [76, 108] width 20 height 11
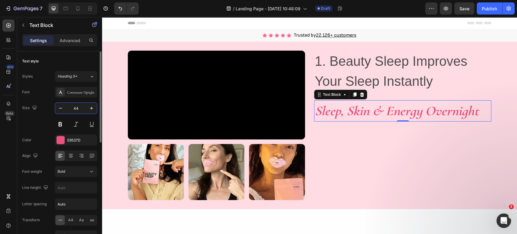
type input "45"
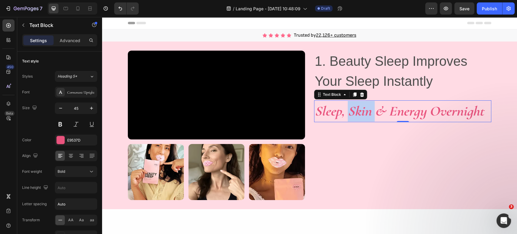
click at [358, 110] on icon "Sleep, Skin & Energy Overnight" at bounding box center [398, 111] width 169 height 17
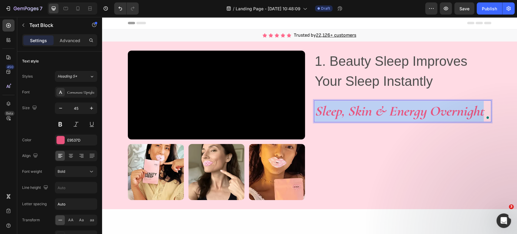
click at [358, 110] on icon "Sleep, Skin & Energy Overnight" at bounding box center [398, 111] width 169 height 17
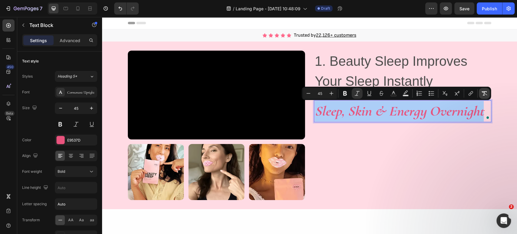
click at [486, 93] on icon "Editor contextual toolbar" at bounding box center [484, 93] width 6 height 6
click at [77, 124] on button at bounding box center [76, 124] width 11 height 11
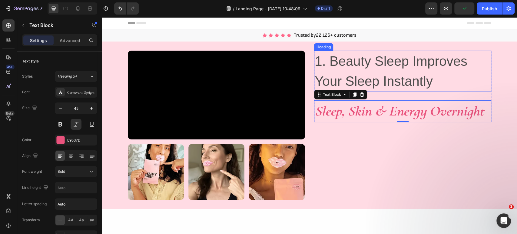
click at [356, 73] on h2 "1. Beauty Sleep Improves Your Sleep Instantly" at bounding box center [402, 71] width 177 height 41
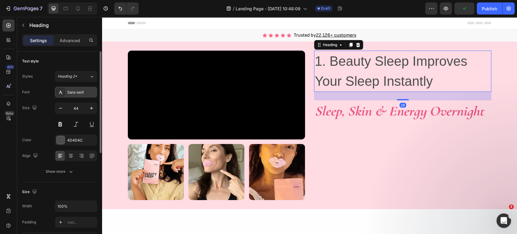
click at [80, 90] on div "Sans-serif" at bounding box center [81, 92] width 28 height 5
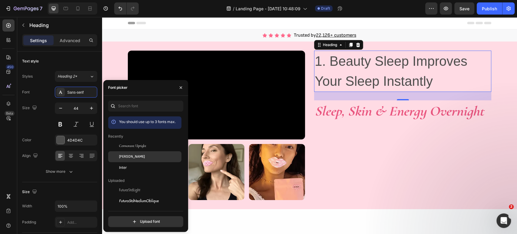
click at [133, 159] on span "[PERSON_NAME]" at bounding box center [132, 156] width 26 height 5
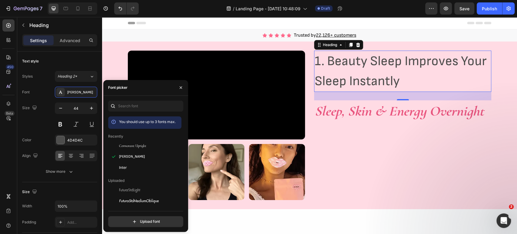
click at [332, 82] on h2 "1. Beauty Sleep Improves Your Sleep Instantly" at bounding box center [402, 71] width 177 height 41
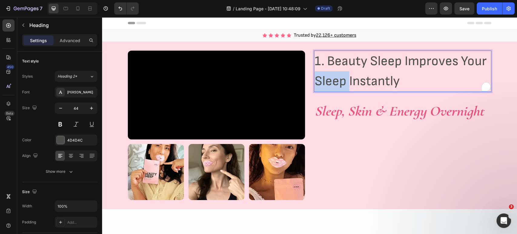
click at [332, 82] on p "1. Beauty Sleep Improves Your Sleep Instantly" at bounding box center [402, 71] width 176 height 40
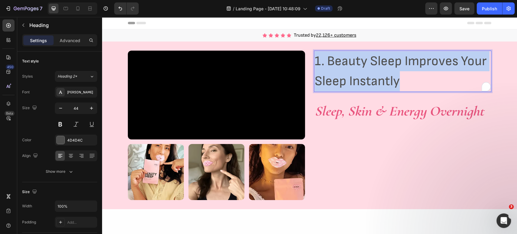
click at [332, 82] on p "1. Beauty Sleep Improves Your Sleep Instantly" at bounding box center [402, 71] width 176 height 40
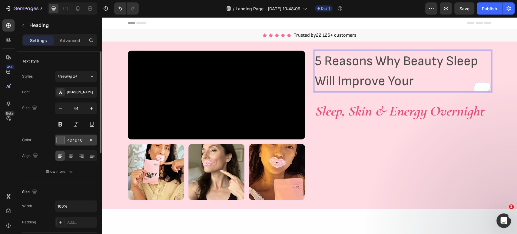
click at [79, 144] on div "4D4D4C" at bounding box center [76, 139] width 42 height 11
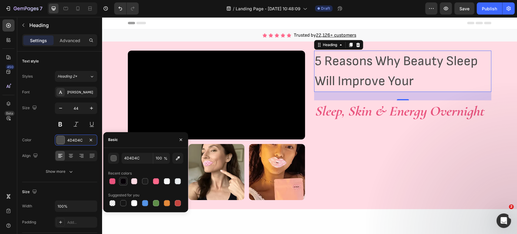
click at [124, 181] on div at bounding box center [123, 181] width 6 height 6
type input "060006"
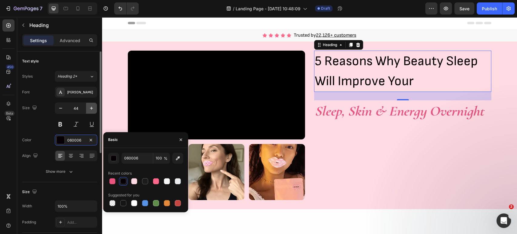
click at [92, 107] on icon "button" at bounding box center [91, 108] width 6 height 6
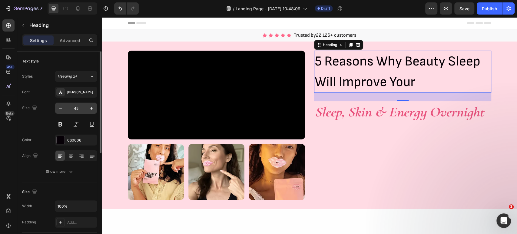
click at [76, 107] on input "45" at bounding box center [76, 108] width 20 height 11
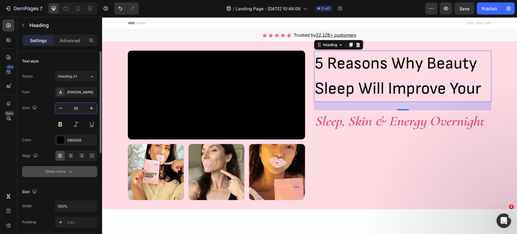
type input "55"
click at [74, 170] on button "Show more" at bounding box center [59, 171] width 75 height 11
click at [77, 168] on div "Normal" at bounding box center [75, 171] width 37 height 6
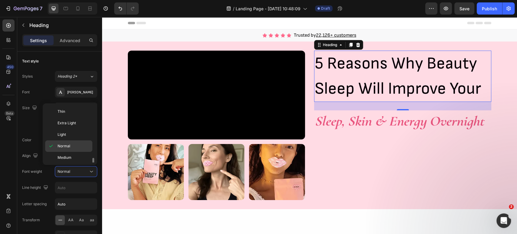
scroll to position [34, 0]
click at [70, 144] on p "Bold" at bounding box center [73, 146] width 32 height 5
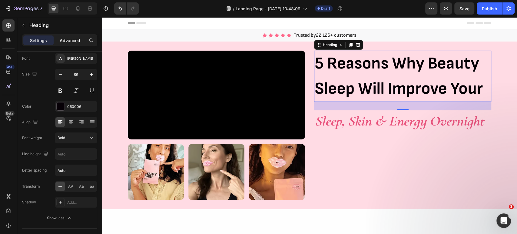
click at [76, 41] on p "Advanced" at bounding box center [70, 40] width 21 height 6
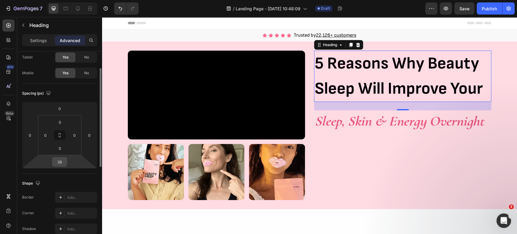
click at [59, 164] on input "28" at bounding box center [60, 161] width 12 height 9
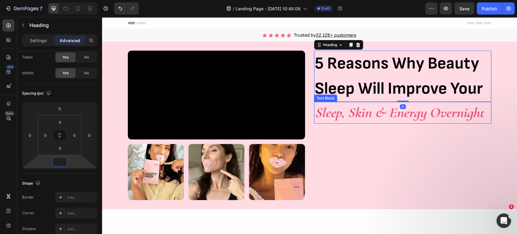
click at [363, 113] on p "Sleep, Skin & Energy Overnight" at bounding box center [402, 112] width 176 height 21
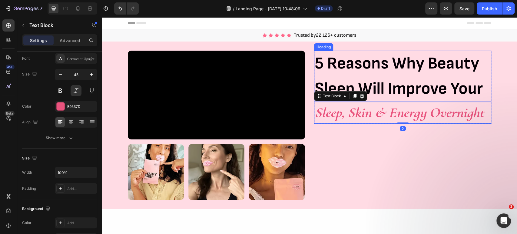
scroll to position [0, 0]
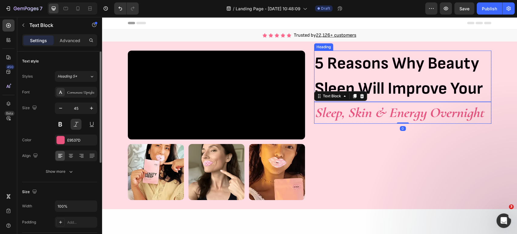
click at [363, 77] on p "5 Reasons Why Beauty Sleep Will Improve Your" at bounding box center [402, 76] width 176 height 50
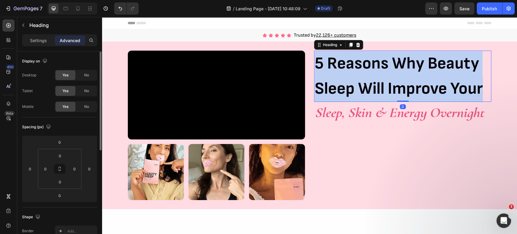
click at [363, 77] on p "5 Reasons Why Beauty Sleep Will Improve Your" at bounding box center [402, 76] width 176 height 50
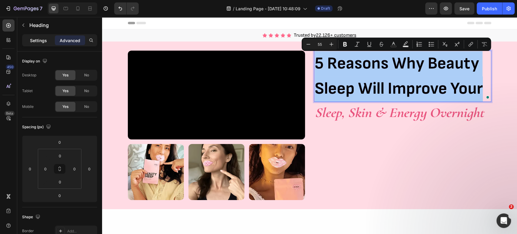
click at [40, 42] on p "Settings" at bounding box center [38, 40] width 17 height 6
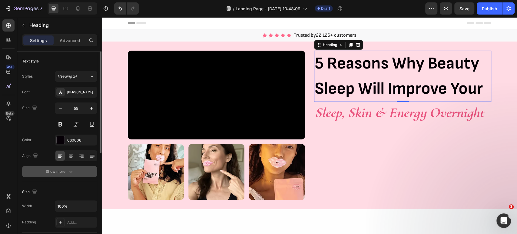
click at [82, 168] on button "Show more" at bounding box center [59, 171] width 75 height 11
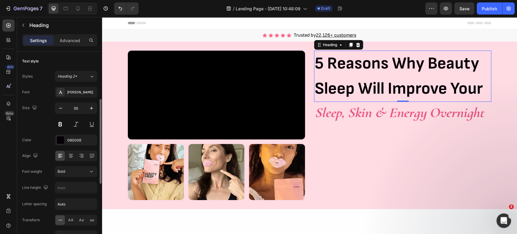
scroll to position [34, 0]
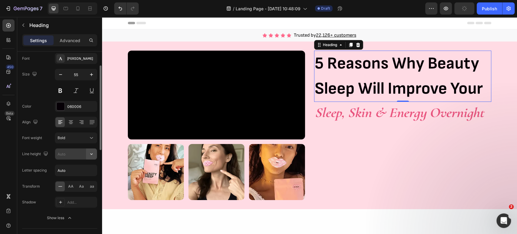
click at [94, 159] on button "button" at bounding box center [91, 153] width 11 height 11
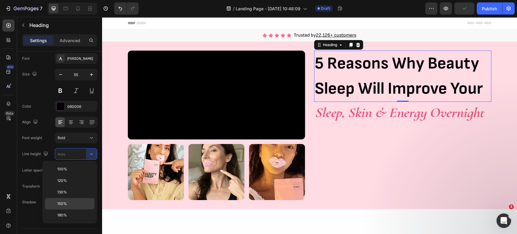
click at [82, 205] on p "150%" at bounding box center [74, 203] width 34 height 5
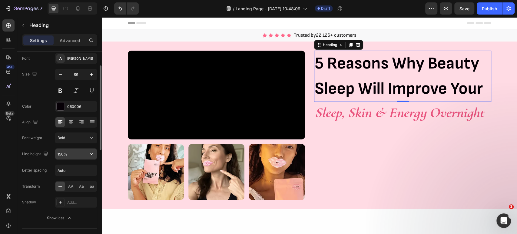
click at [90, 155] on icon "button" at bounding box center [91, 154] width 6 height 6
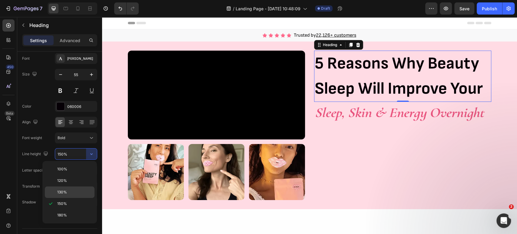
click at [78, 193] on p "130%" at bounding box center [74, 191] width 34 height 5
type input "130%"
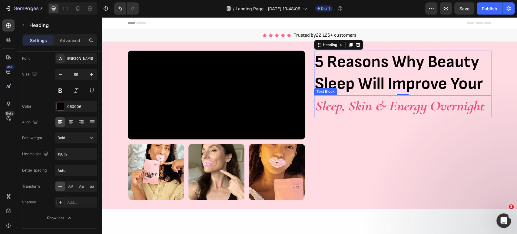
click at [364, 107] on p "Sleep, Skin & Energy Overnight" at bounding box center [402, 106] width 176 height 21
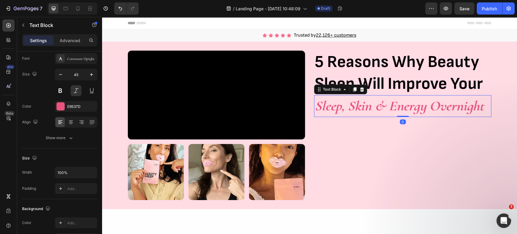
scroll to position [0, 0]
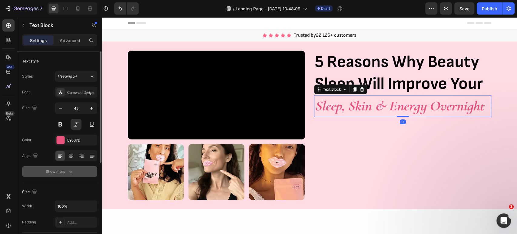
click at [83, 172] on button "Show more" at bounding box center [59, 171] width 75 height 11
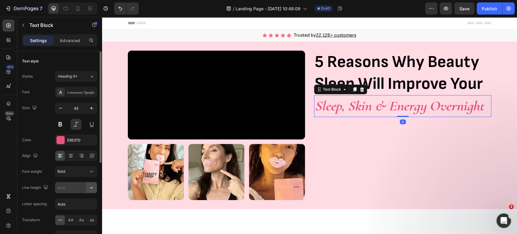
click at [93, 187] on icon "button" at bounding box center [91, 187] width 6 height 6
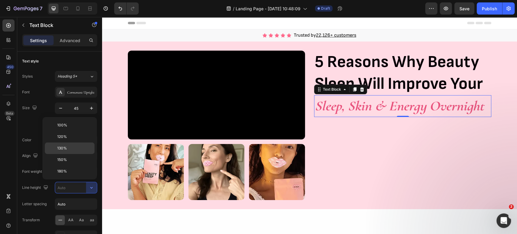
click at [75, 149] on p "130%" at bounding box center [74, 147] width 34 height 5
type input "130%"
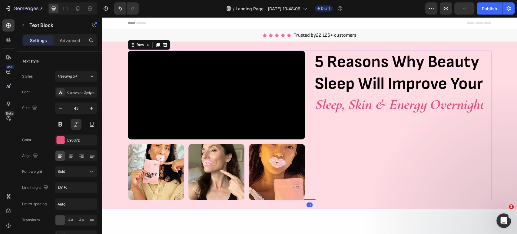
click at [430, 141] on div "5 Reasons Why Beauty Sleep Will Improve Your Heading Sleep, Skin & Energy Overn…" at bounding box center [402, 125] width 177 height 149
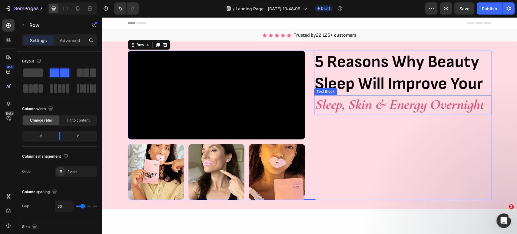
click at [324, 108] on p "Sleep, Skin & Energy Overnight" at bounding box center [402, 105] width 176 height 18
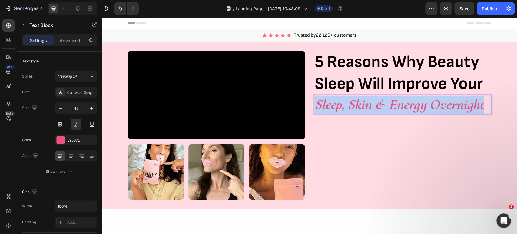
click at [324, 108] on p "Sleep, Skin & Energy Overnight" at bounding box center [402, 105] width 176 height 18
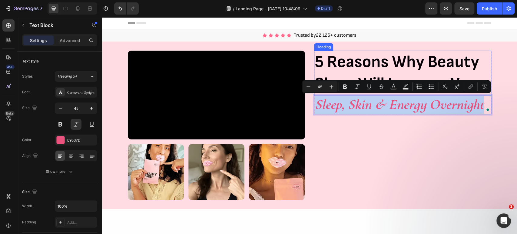
click at [348, 60] on p "5 Reasons Why Beauty Sleep Will Improve Your" at bounding box center [402, 72] width 176 height 43
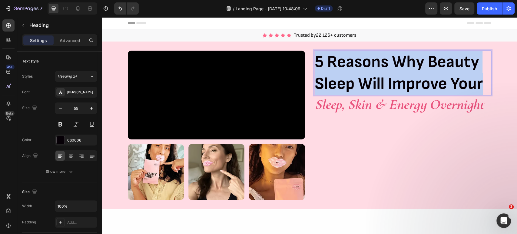
click at [348, 60] on p "5 Reasons Why Beauty Sleep Will Improve Your" at bounding box center [402, 72] width 176 height 43
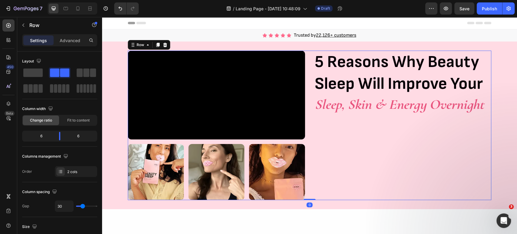
click at [342, 126] on div "5 Reasons Why Beauty Sleep Will Improve Your Heading Sleep, Skin & Energy Overn…" at bounding box center [402, 125] width 177 height 149
click at [352, 154] on div "5 Reasons Why Beauty Sleep Will Improve Your Heading Sleep, Skin & Energy Overn…" at bounding box center [402, 125] width 177 height 149
click at [63, 203] on input "30" at bounding box center [64, 205] width 18 height 11
type input "4"
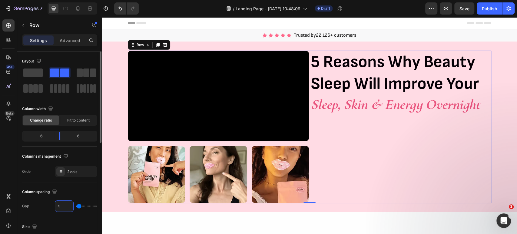
type input "40"
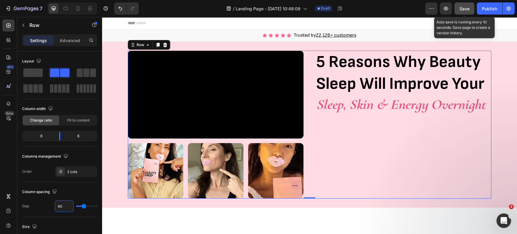
type input "40"
click at [463, 9] on span "Save" at bounding box center [464, 8] width 10 height 5
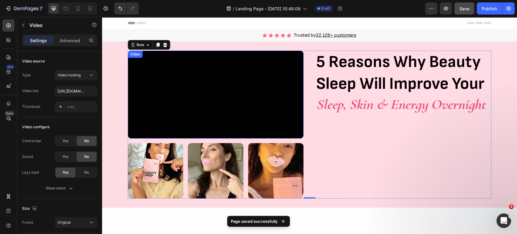
click at [232, 119] on video at bounding box center [216, 95] width 176 height 88
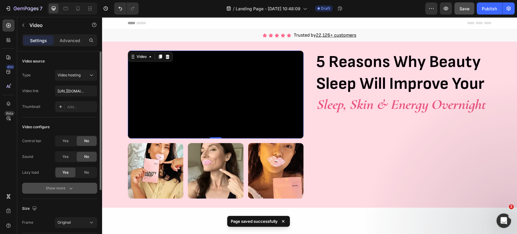
click at [78, 190] on button "Show more" at bounding box center [59, 187] width 75 height 11
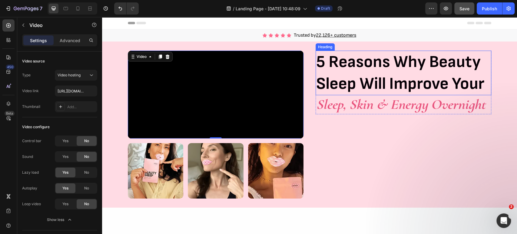
click at [327, 61] on p "5 Reasons Why Beauty Sleep Will Improve Your" at bounding box center [403, 72] width 174 height 43
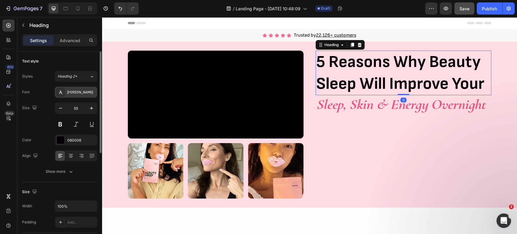
click at [75, 93] on div "[PERSON_NAME]" at bounding box center [81, 92] width 28 height 5
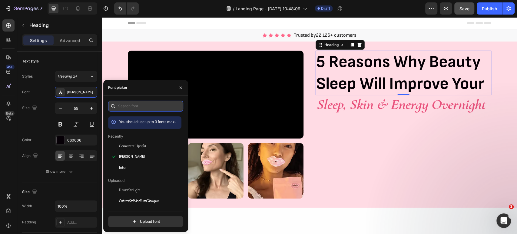
click at [143, 110] on input "text" at bounding box center [145, 105] width 75 height 11
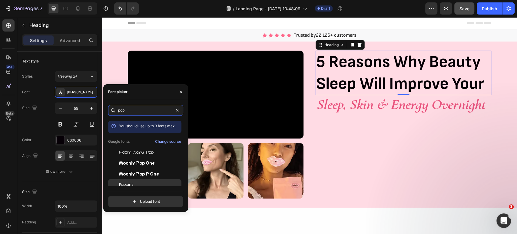
type input "pop"
click at [131, 183] on span "Poppins" at bounding box center [126, 184] width 15 height 5
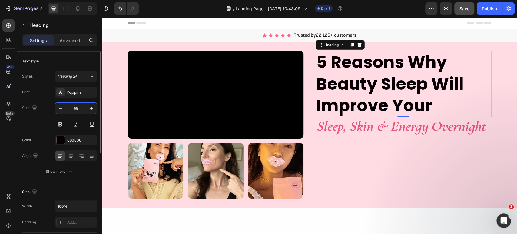
click at [75, 107] on input "55" at bounding box center [76, 108] width 20 height 11
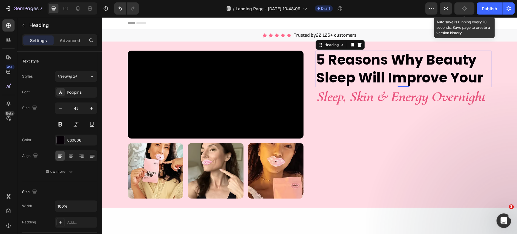
click at [465, 9] on icon "button" at bounding box center [463, 8] width 5 height 5
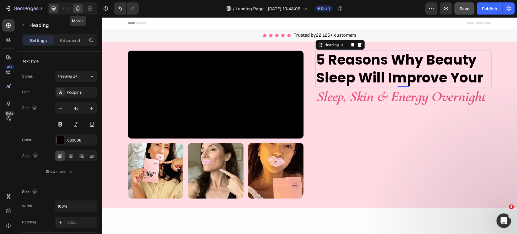
click at [81, 7] on div at bounding box center [78, 9] width 10 height 10
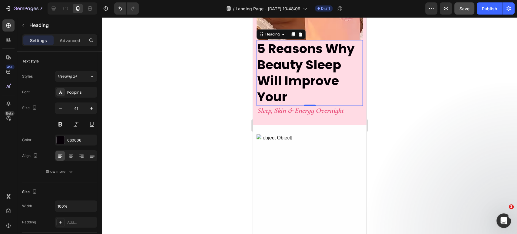
scroll to position [400, 0]
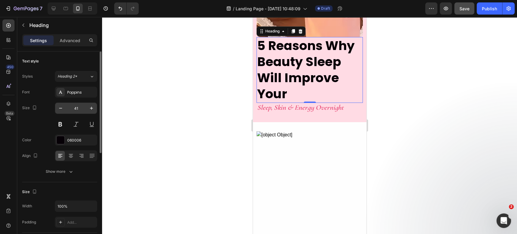
click at [80, 108] on input "41" at bounding box center [76, 108] width 20 height 11
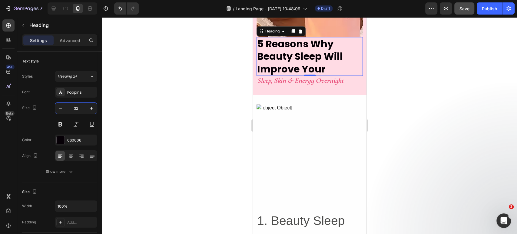
type input "32"
